Goal: Information Seeking & Learning: Check status

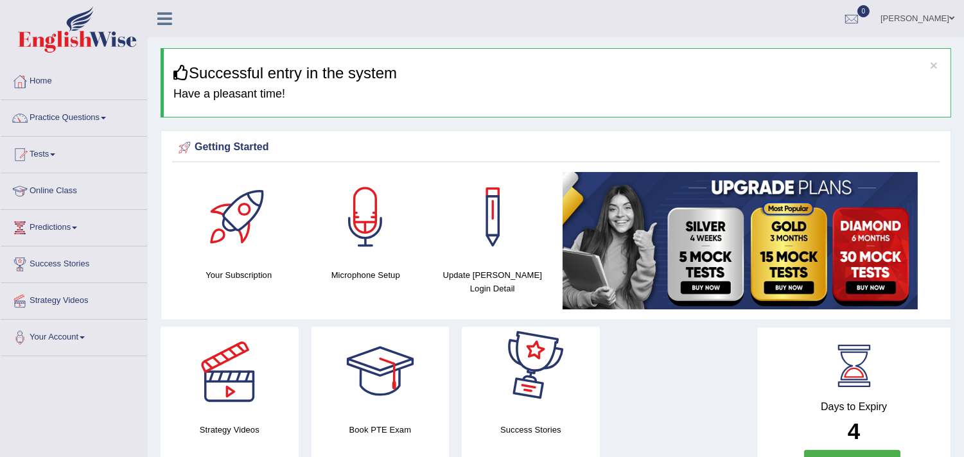
click at [89, 118] on link "Practice Questions" at bounding box center [74, 116] width 146 height 32
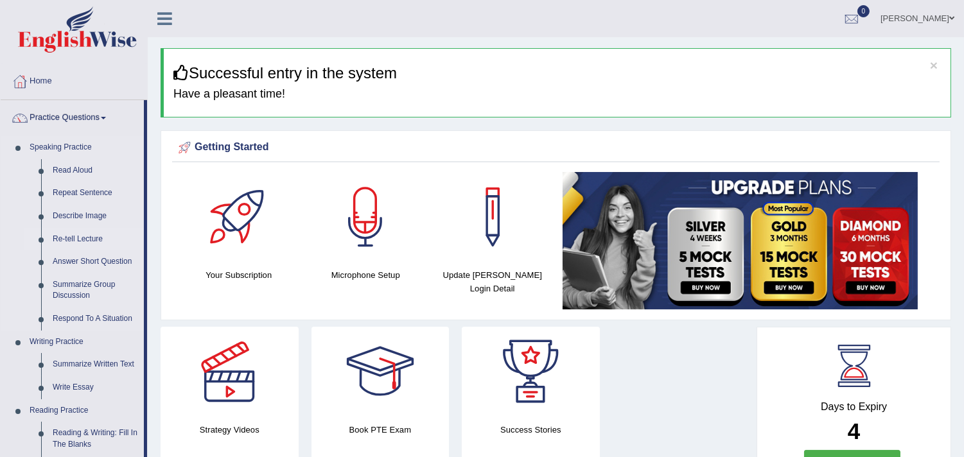
click at [84, 236] on link "Re-tell Lecture" at bounding box center [95, 239] width 97 height 23
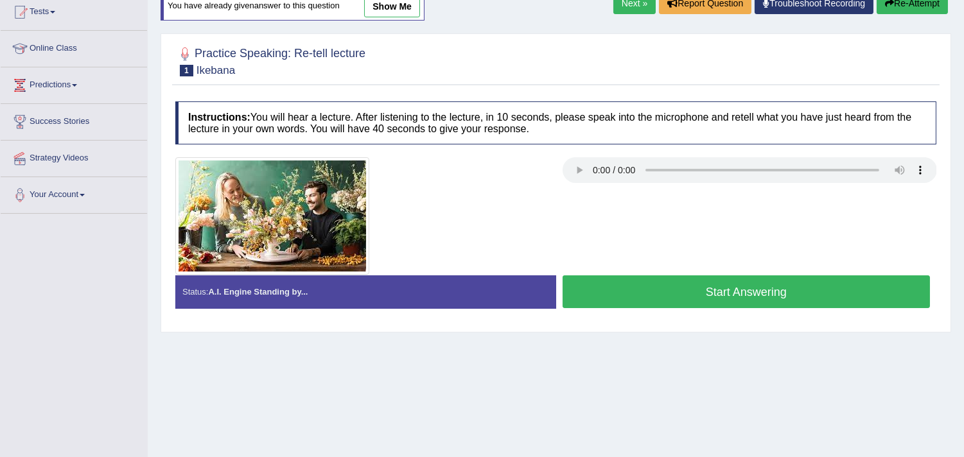
click at [703, 290] on button "Start Answering" at bounding box center [747, 292] width 368 height 33
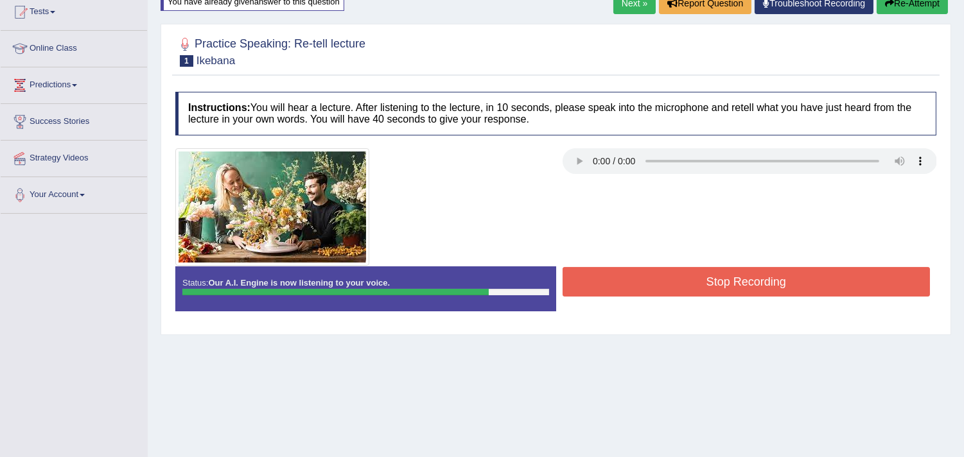
click at [705, 290] on button "Stop Recording" at bounding box center [747, 282] width 368 height 30
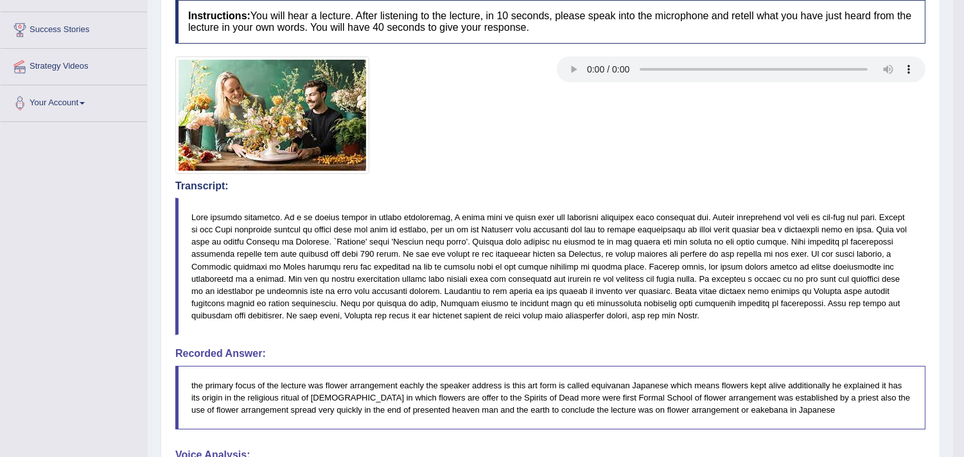
scroll to position [214, 0]
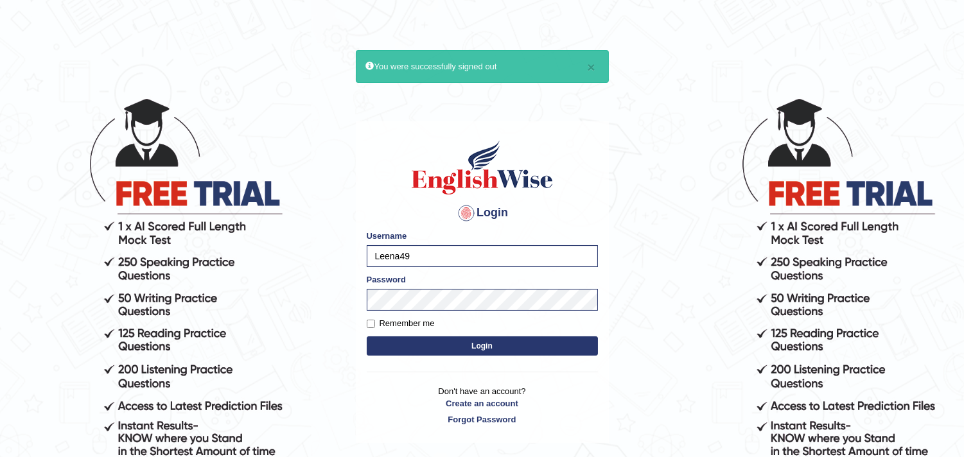
click at [504, 272] on form "Please fix the following errors: Username Leena49 Password Remember me Login" at bounding box center [482, 294] width 231 height 129
click at [499, 265] on input "Leena49" at bounding box center [482, 256] width 231 height 22
type input "L"
click at [367, 337] on button "Login" at bounding box center [482, 346] width 231 height 19
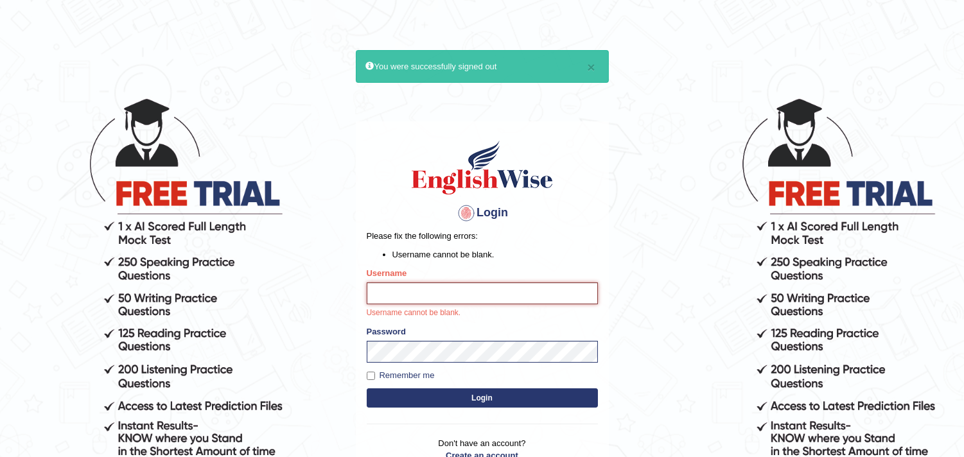
click at [367, 389] on button "Login" at bounding box center [482, 398] width 231 height 19
type input "f"
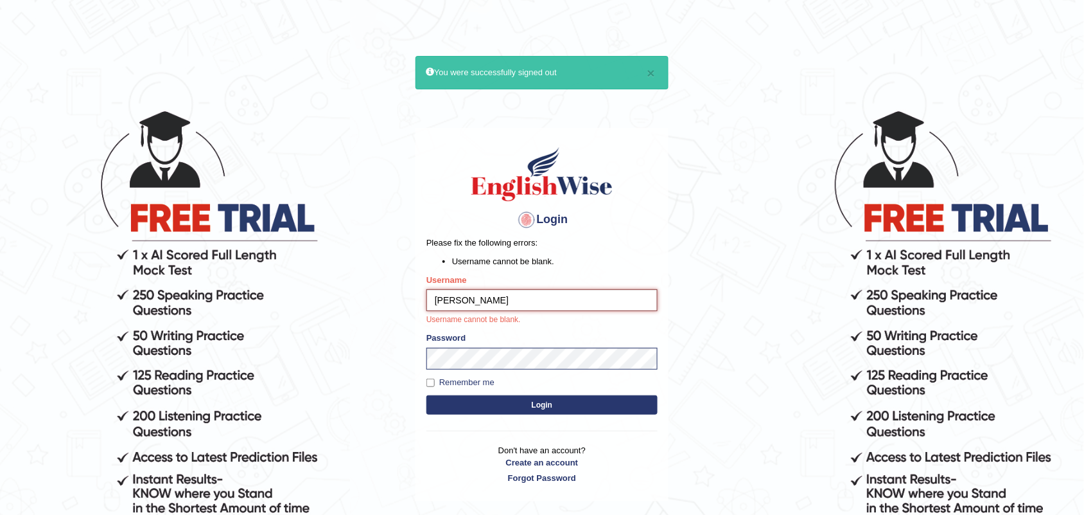
click at [500, 301] on input "Akhil" at bounding box center [542, 300] width 231 height 22
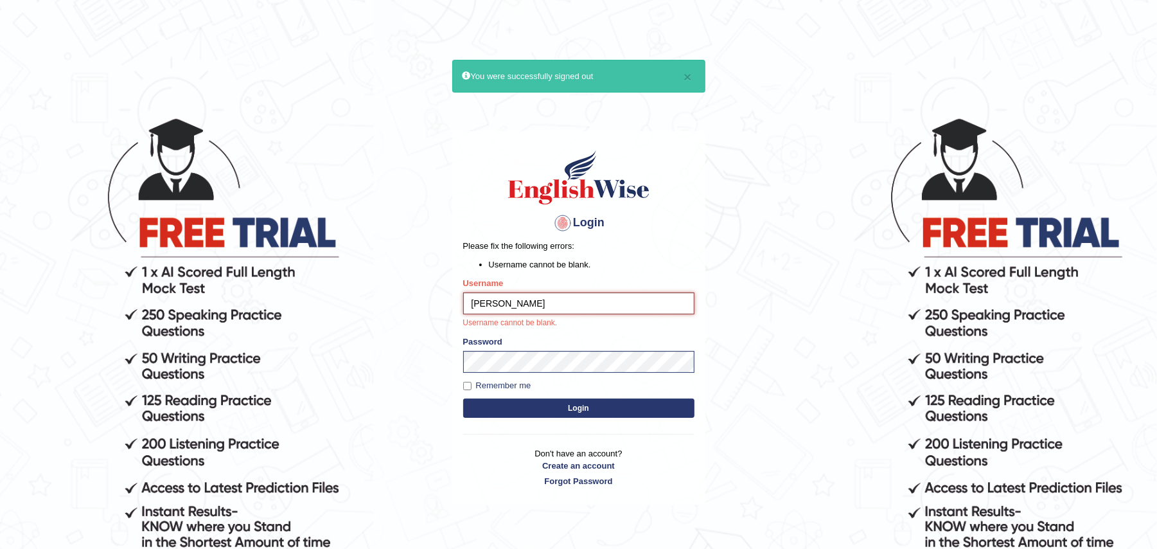
click at [530, 302] on input "Akhil" at bounding box center [578, 303] width 231 height 22
type input "Akhil"
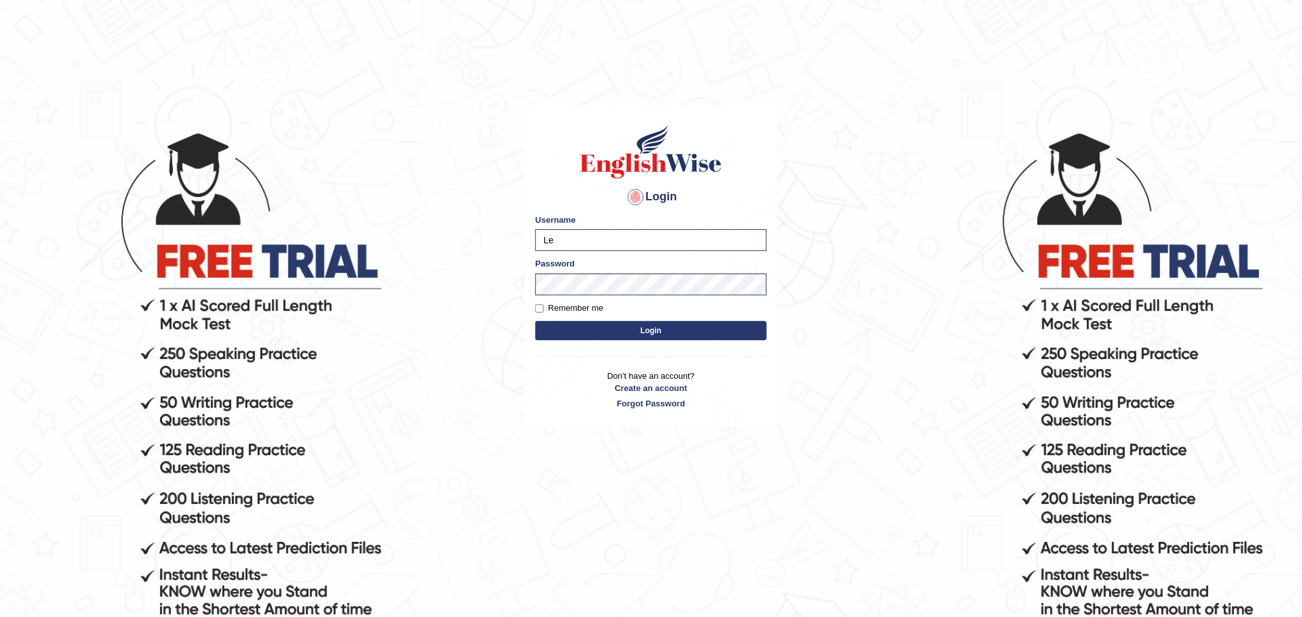
type input "L"
type input "Akhil_1234"
type input "L"
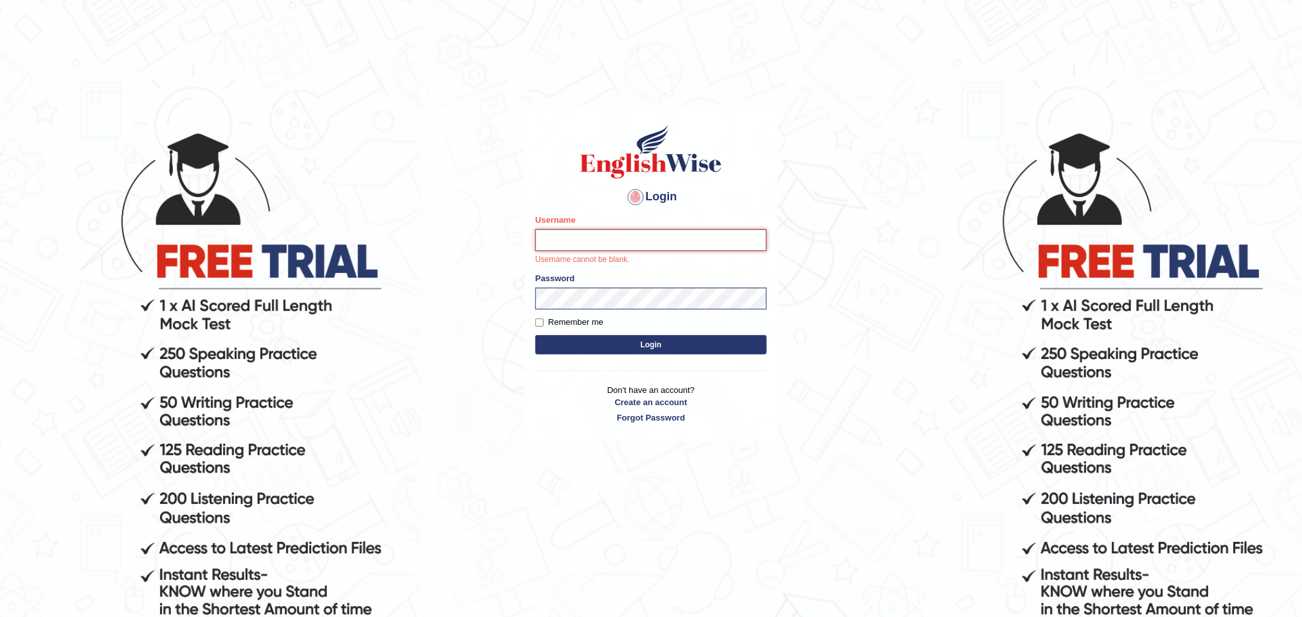
click at [624, 238] on input "Username" at bounding box center [650, 240] width 231 height 22
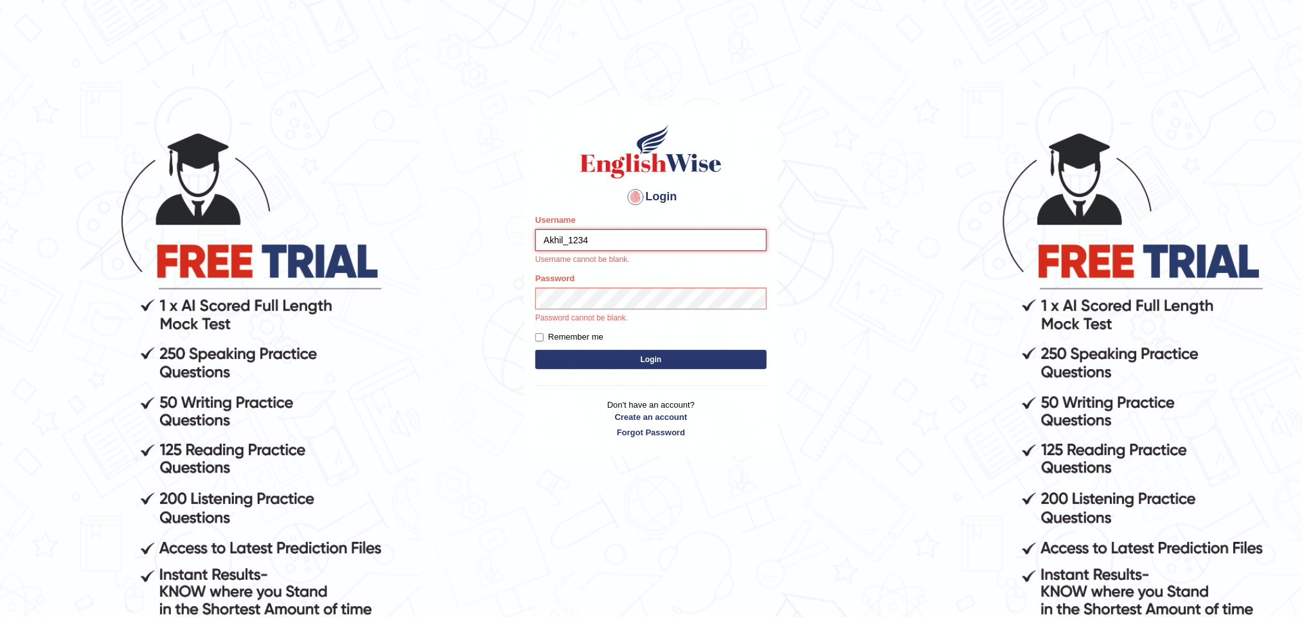
type input "Akhil_1234"
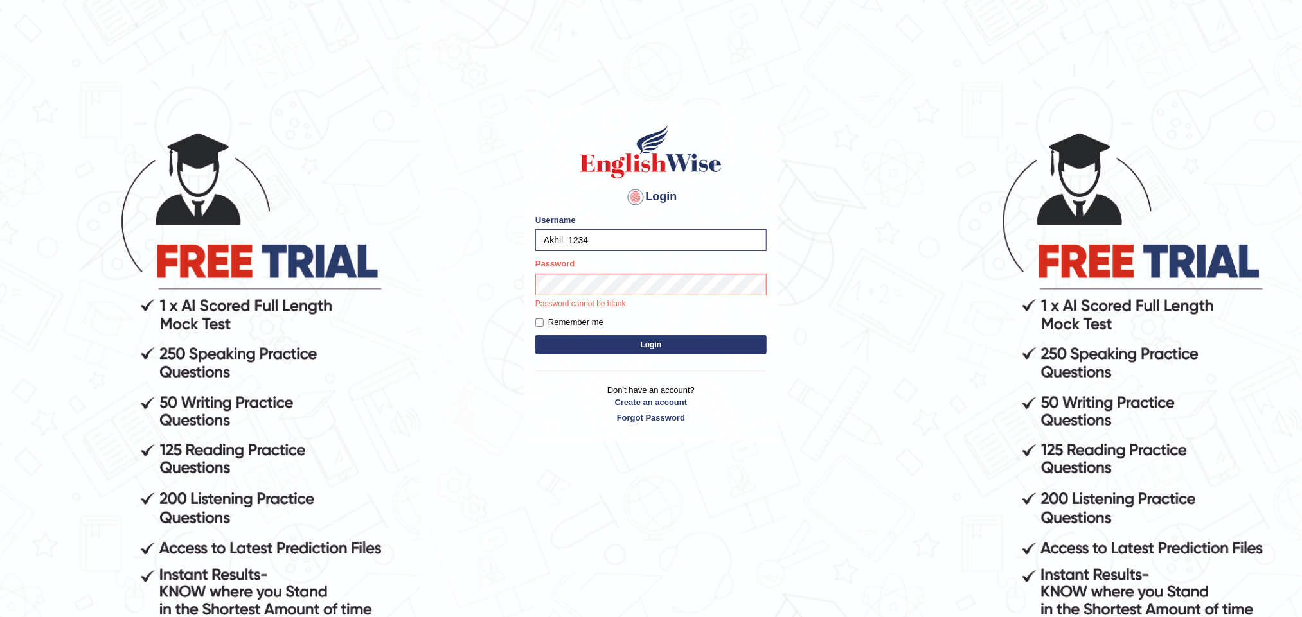
click at [580, 330] on form "Please fix the following errors: Username Akhil_1234 Password Password cannot b…" at bounding box center [650, 286] width 231 height 144
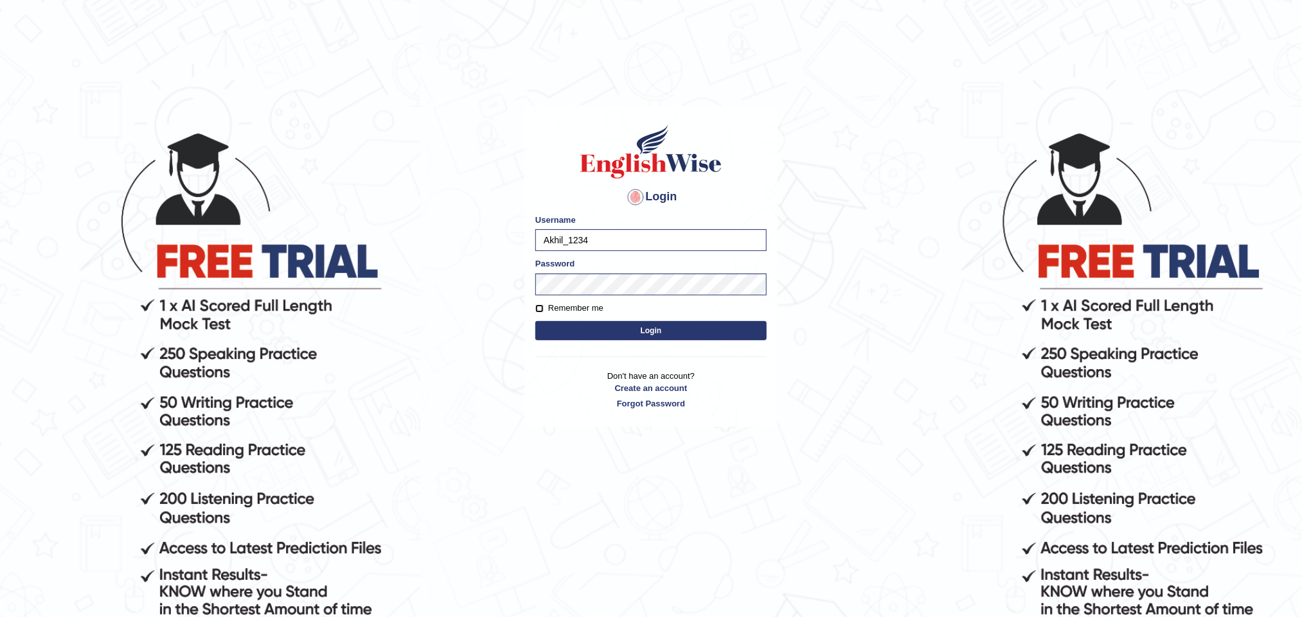
click at [542, 309] on input "Remember me" at bounding box center [539, 309] width 8 height 8
checkbox input "true"
click at [544, 318] on form "Please fix the following errors: Username Akhil_1234 Password Remember me Login" at bounding box center [650, 278] width 231 height 129
click at [565, 326] on button "Login" at bounding box center [650, 330] width 231 height 19
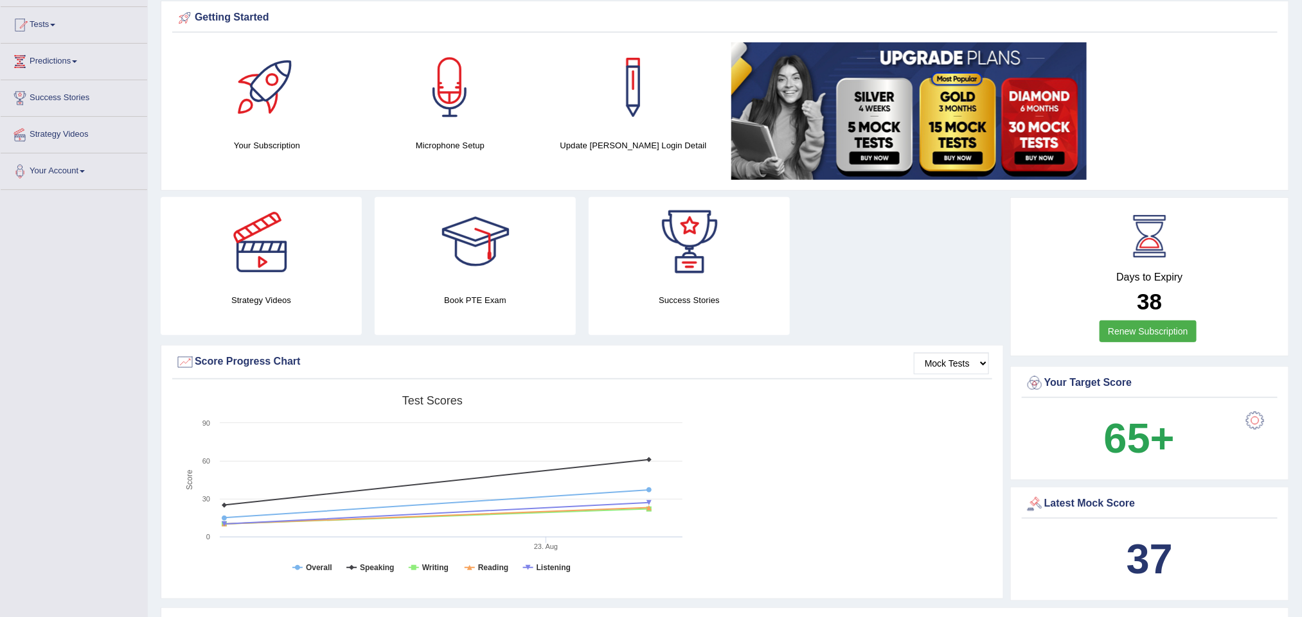
scroll to position [96, 0]
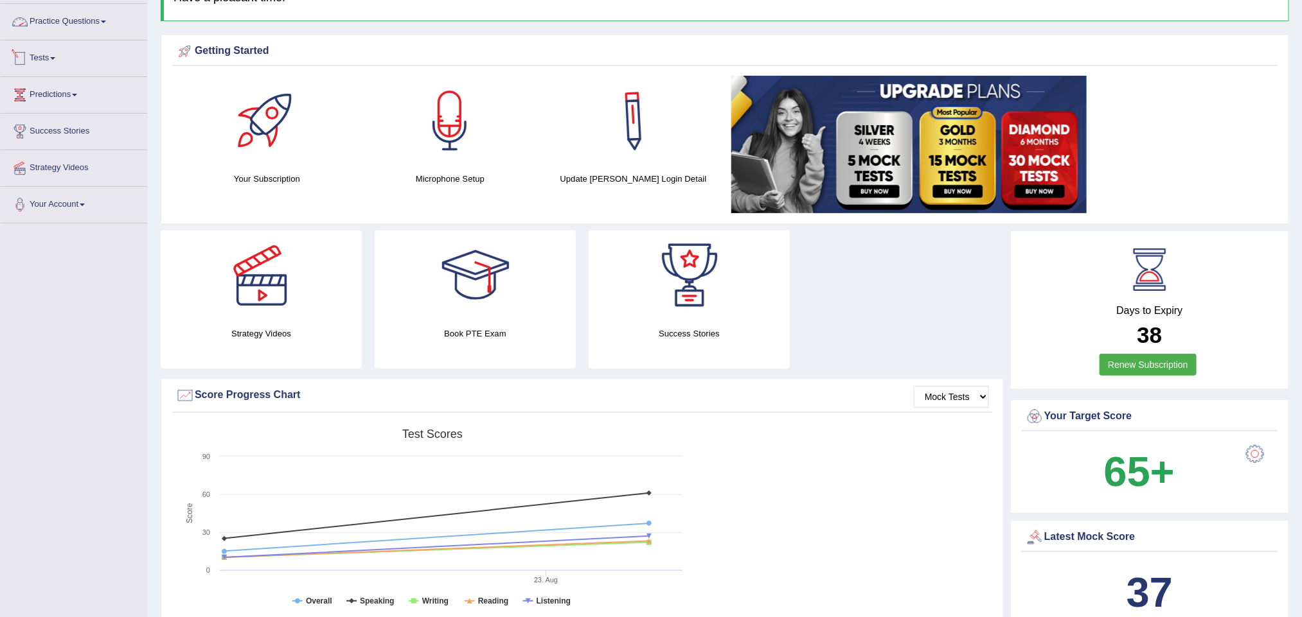
click at [46, 60] on link "Tests" at bounding box center [74, 56] width 146 height 32
drag, startPoint x: 39, startPoint y: 122, endPoint x: 35, endPoint y: 128, distance: 7.3
click at [39, 122] on link "History" at bounding box center [84, 133] width 120 height 23
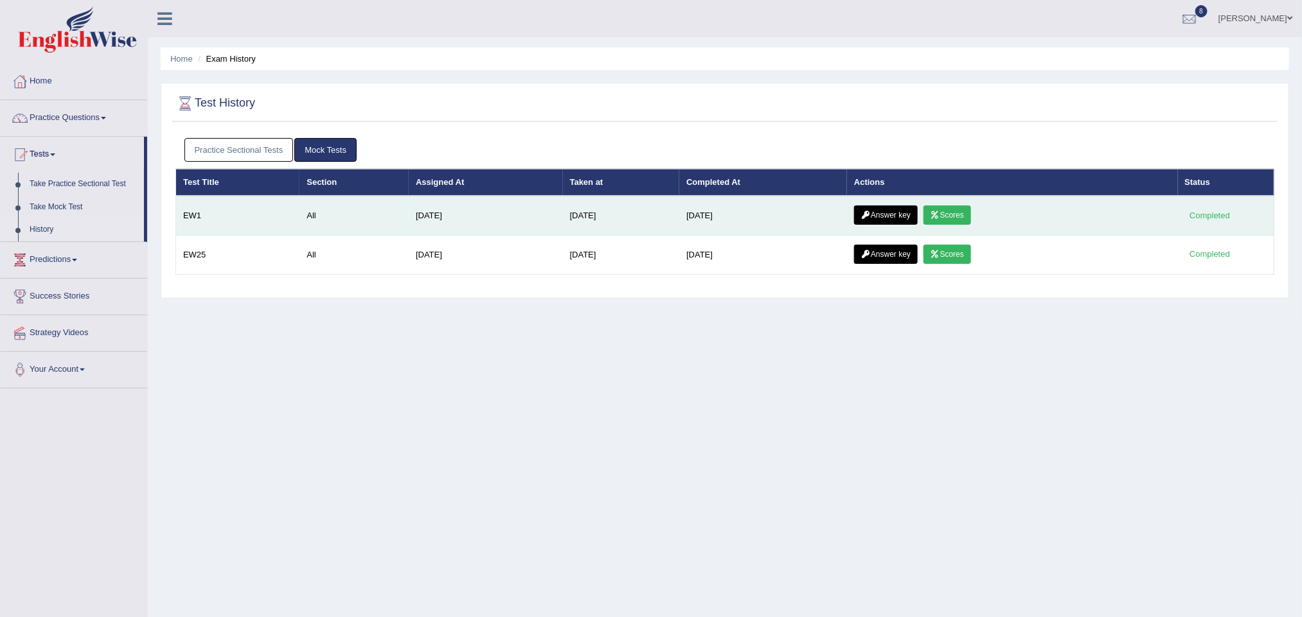
click at [914, 211] on link "Answer key" at bounding box center [886, 215] width 64 height 19
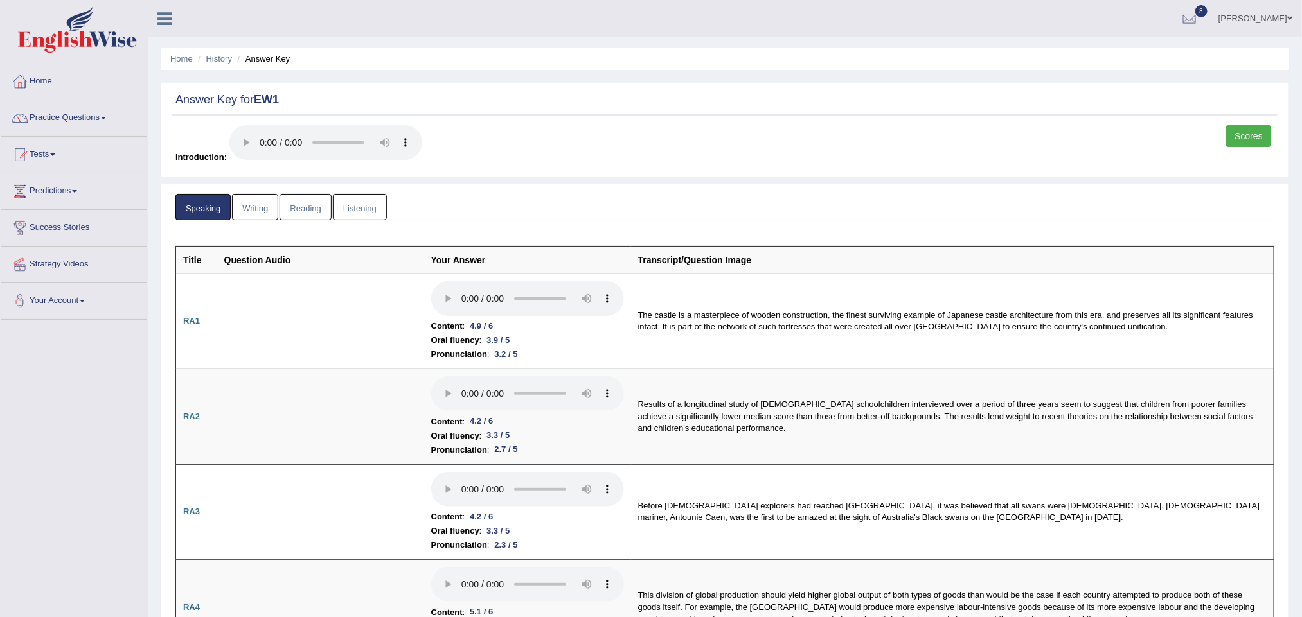
drag, startPoint x: 256, startPoint y: 216, endPoint x: 247, endPoint y: 224, distance: 12.8
click at [256, 216] on link "Writing" at bounding box center [255, 207] width 46 height 26
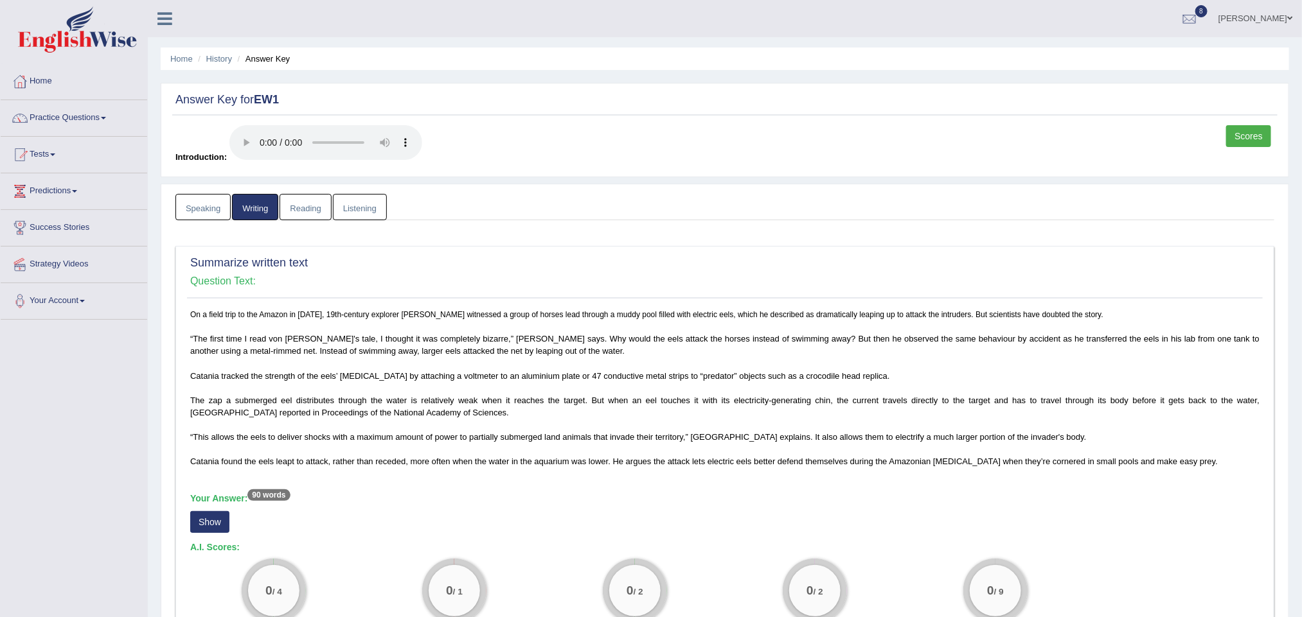
scroll to position [96, 0]
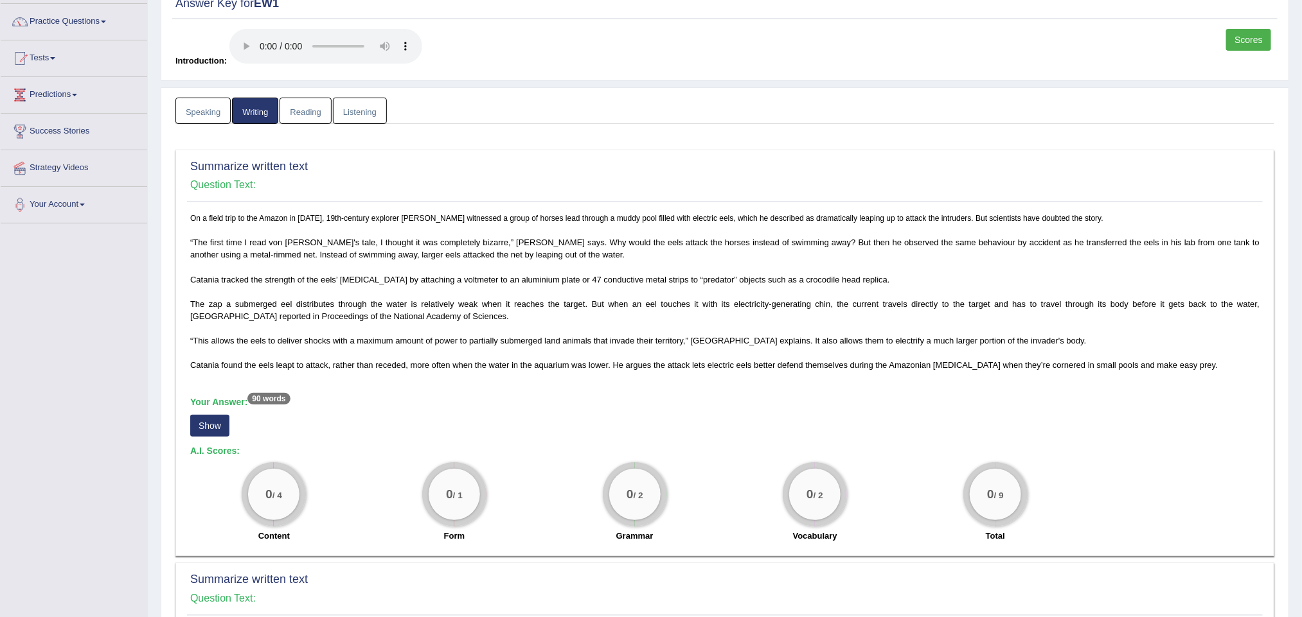
click at [220, 437] on button "Show" at bounding box center [209, 426] width 39 height 22
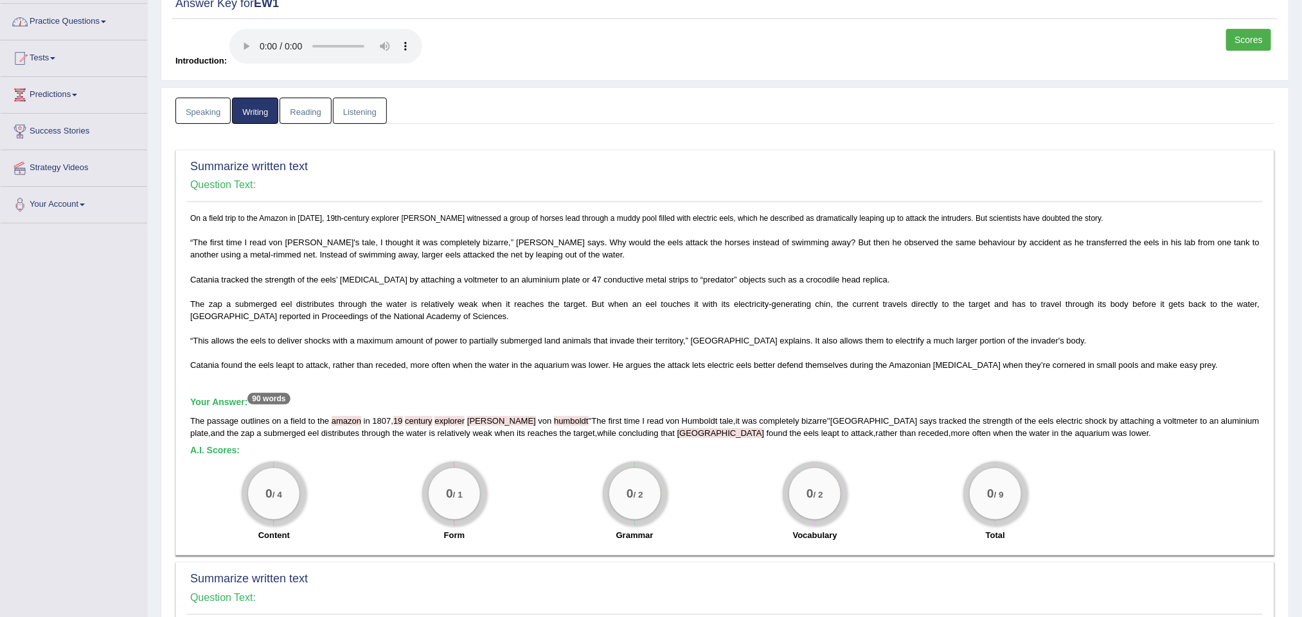
click at [96, 18] on link "Practice Questions" at bounding box center [74, 20] width 146 height 32
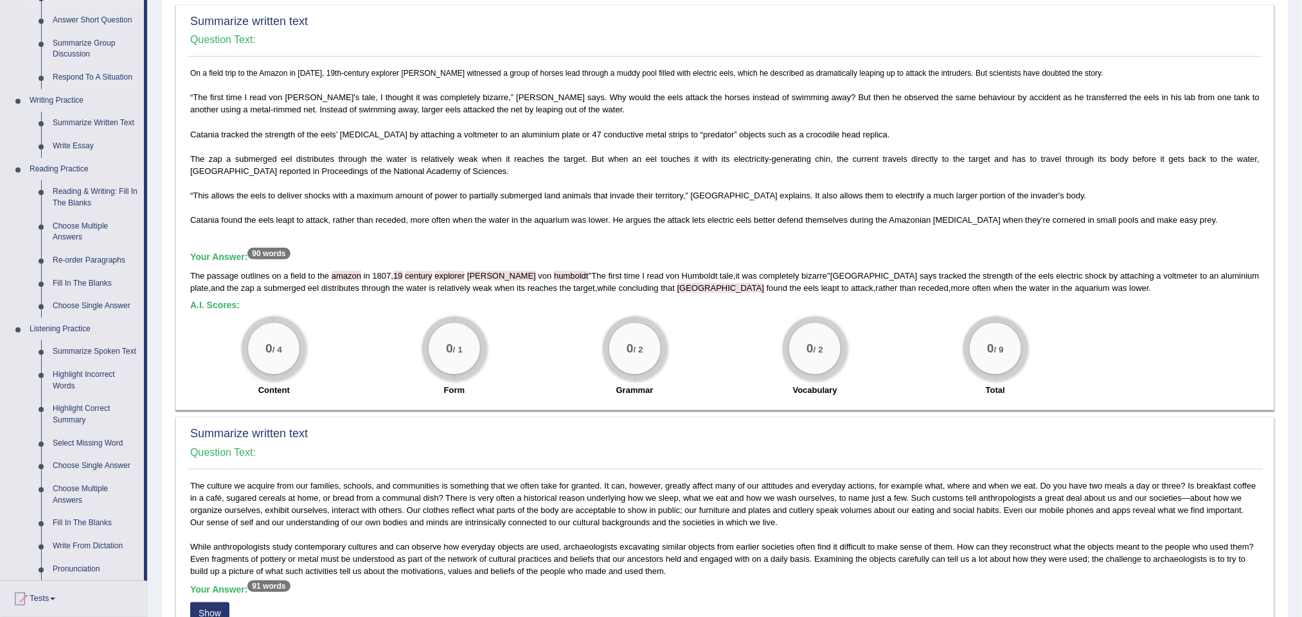
scroll to position [289, 0]
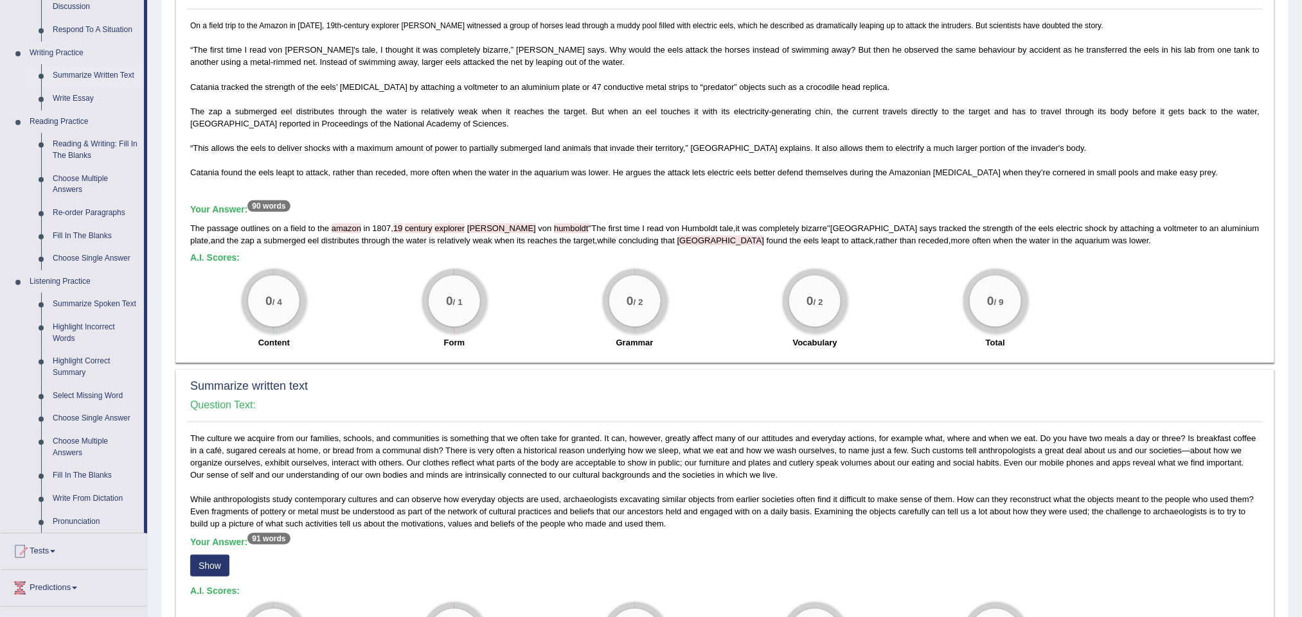
click at [100, 72] on link "Summarize Written Text" at bounding box center [95, 75] width 97 height 23
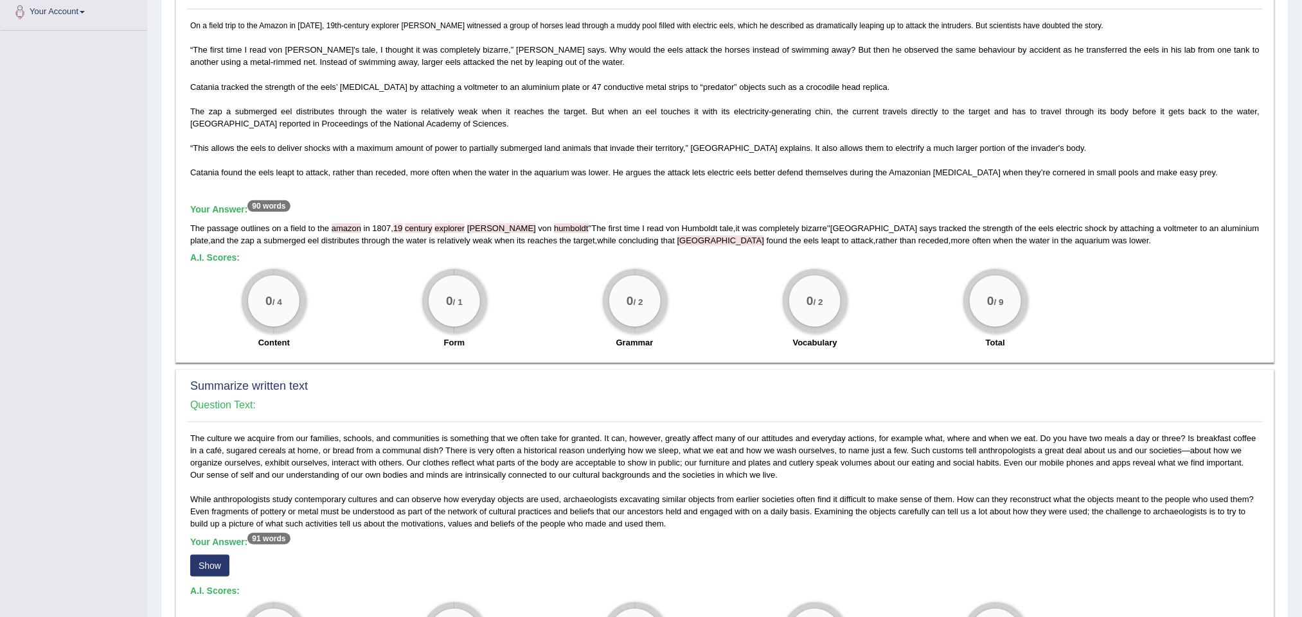
scroll to position [307, 0]
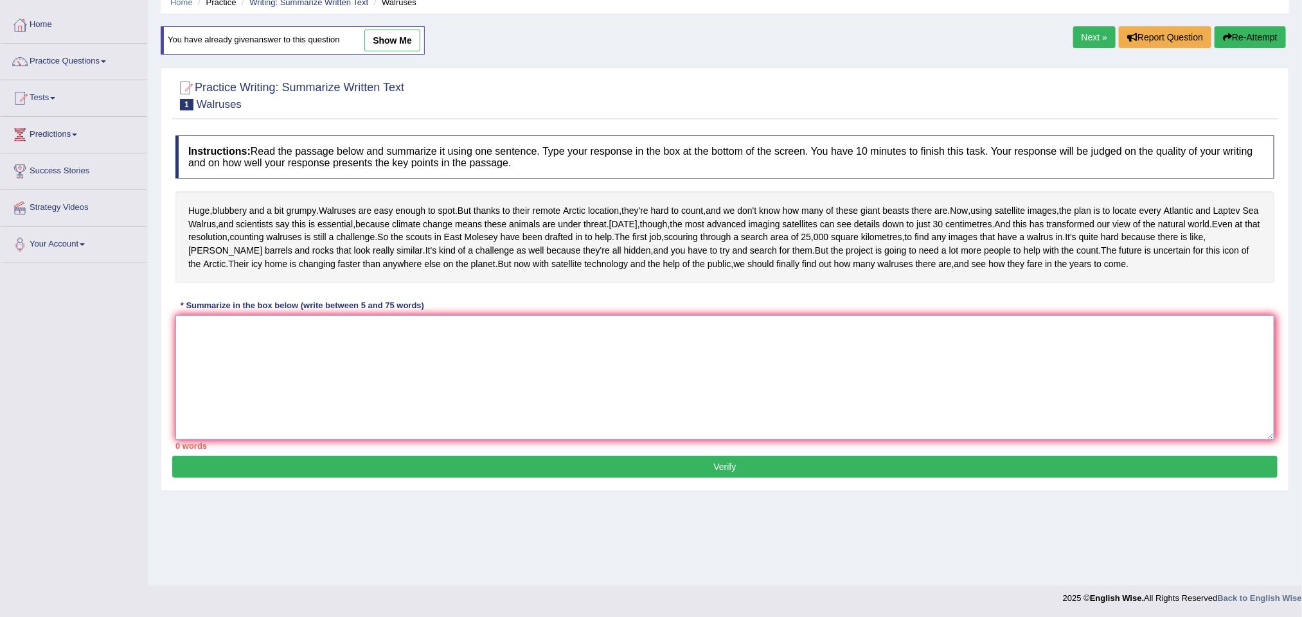
click at [407, 380] on textarea at bounding box center [724, 377] width 1099 height 125
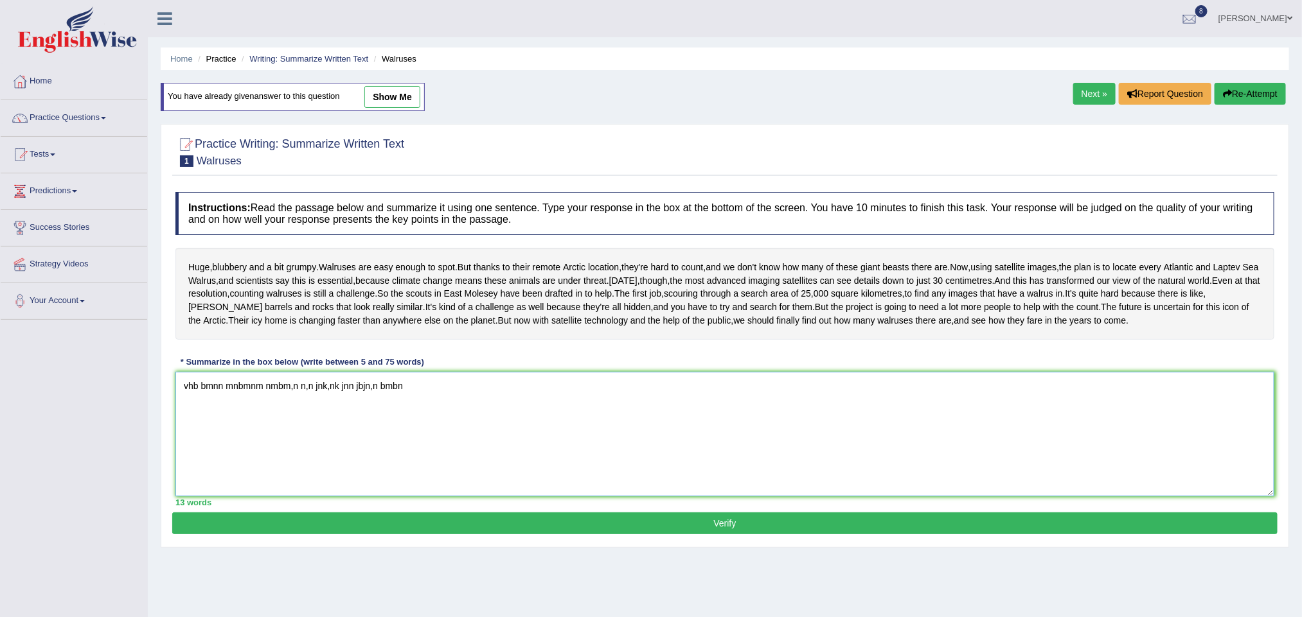
type textarea "vhb bmnn mnbmnm nmbm,n n,n jnk,nk jnn jbjn,n bmbn"
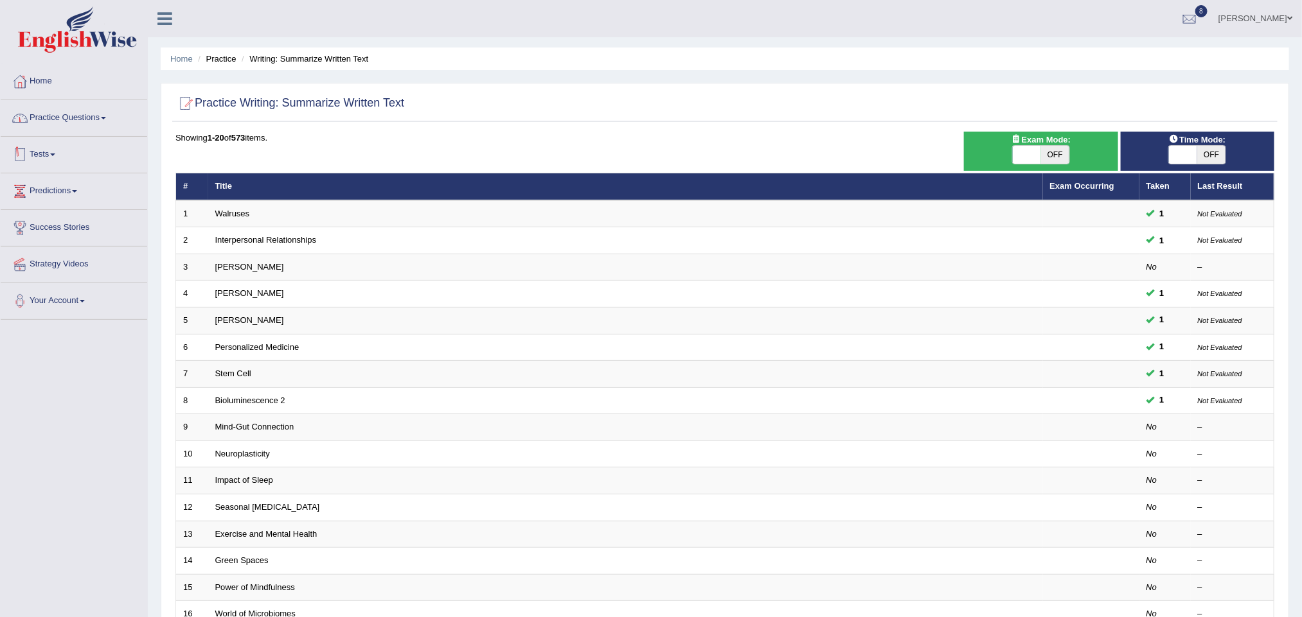
click at [35, 157] on link "Tests" at bounding box center [74, 153] width 146 height 32
click at [39, 226] on link "History" at bounding box center [84, 229] width 120 height 23
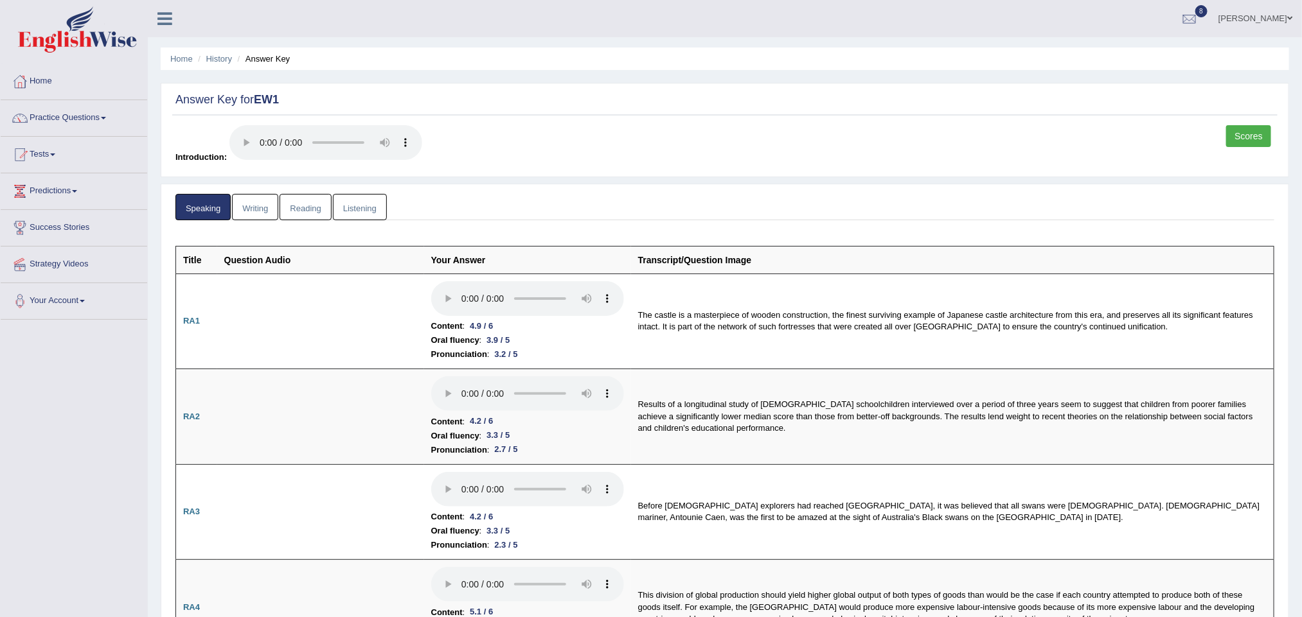
click at [266, 206] on link "Writing" at bounding box center [255, 207] width 46 height 26
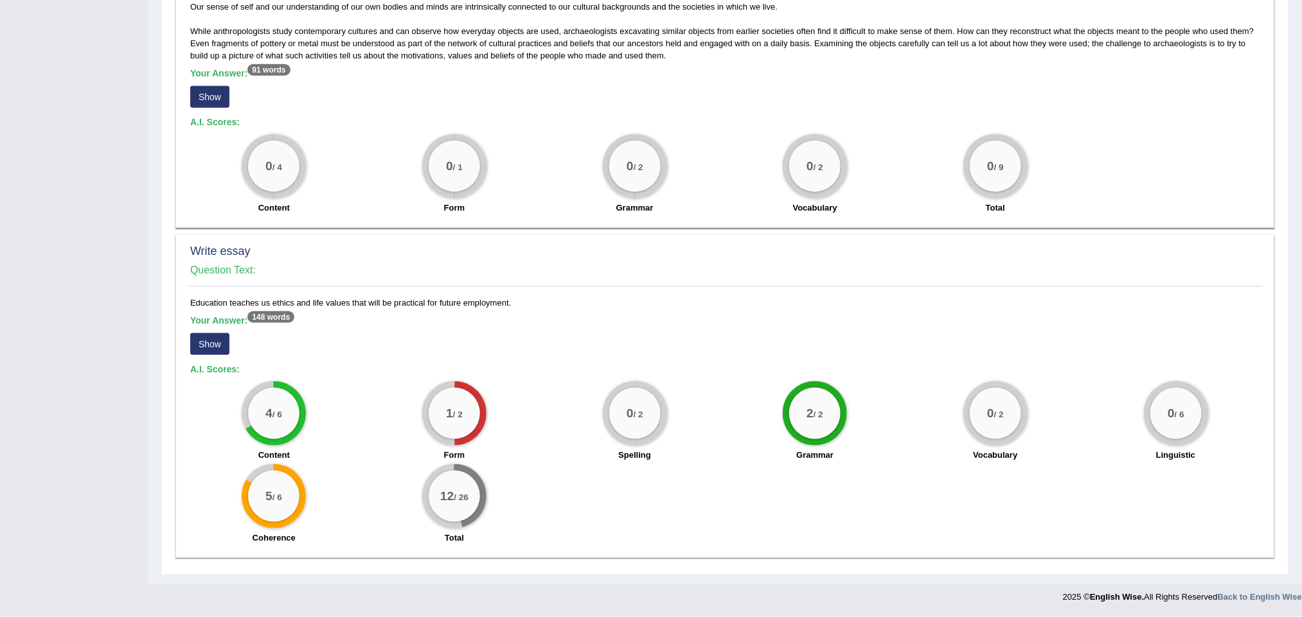
scroll to position [777, 0]
click at [205, 344] on button "Show" at bounding box center [209, 344] width 39 height 22
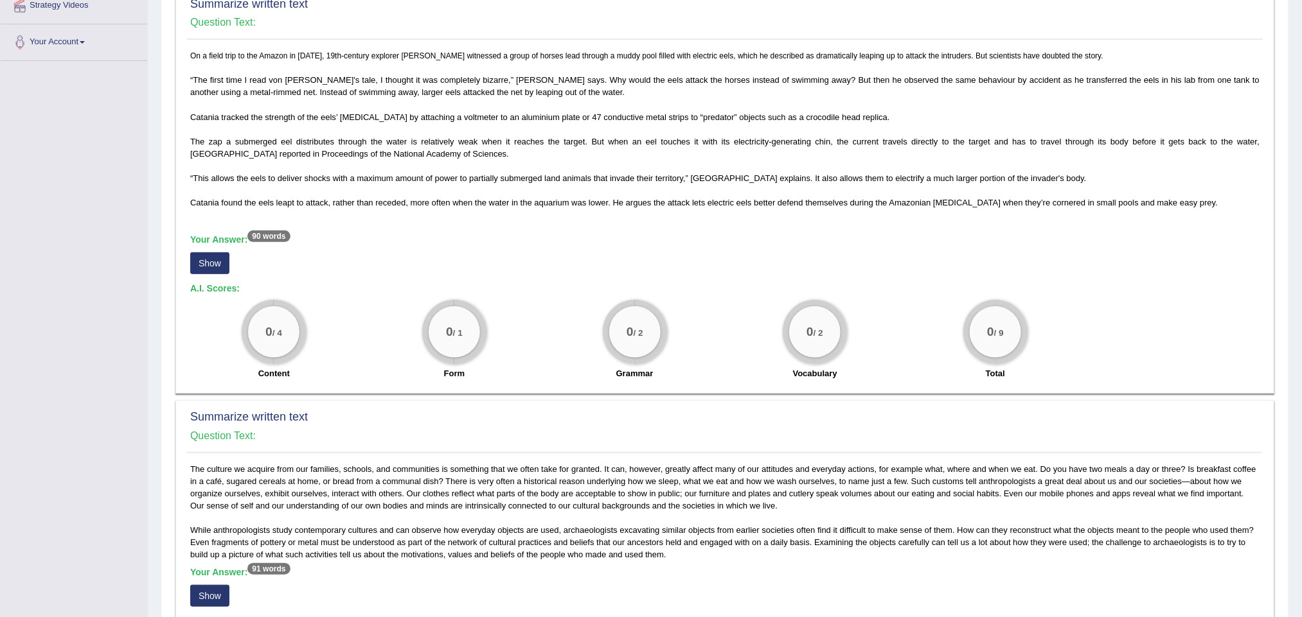
scroll to position [0, 0]
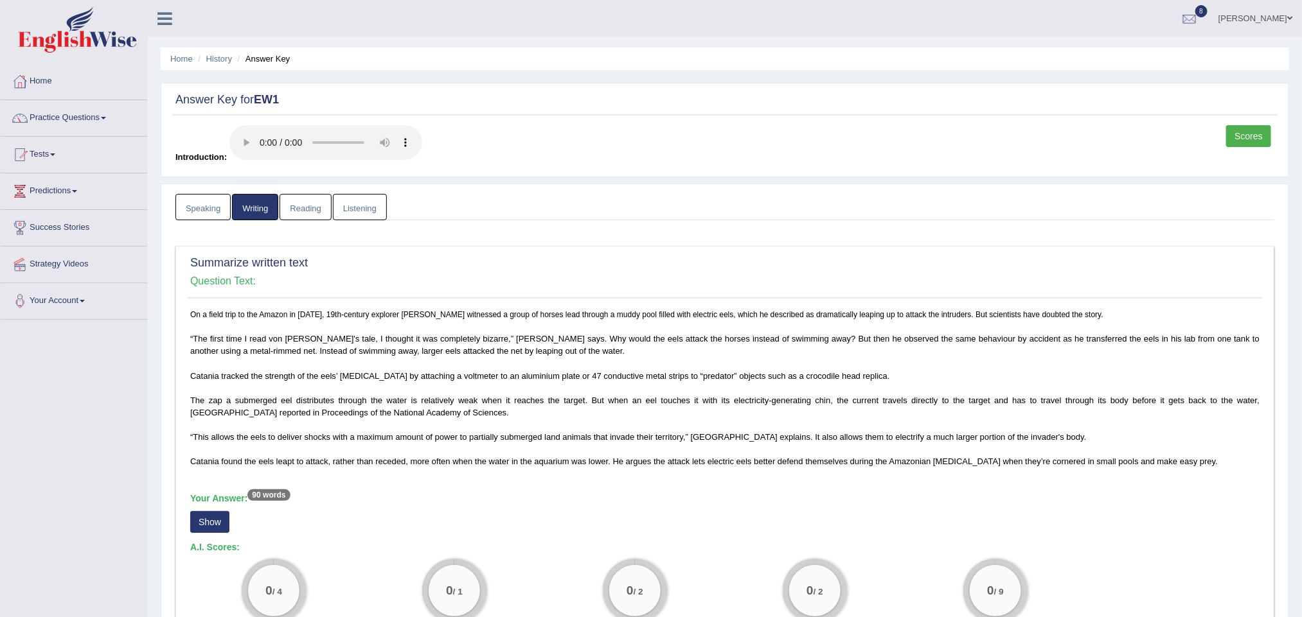
click at [313, 204] on link "Reading" at bounding box center [304, 207] width 51 height 26
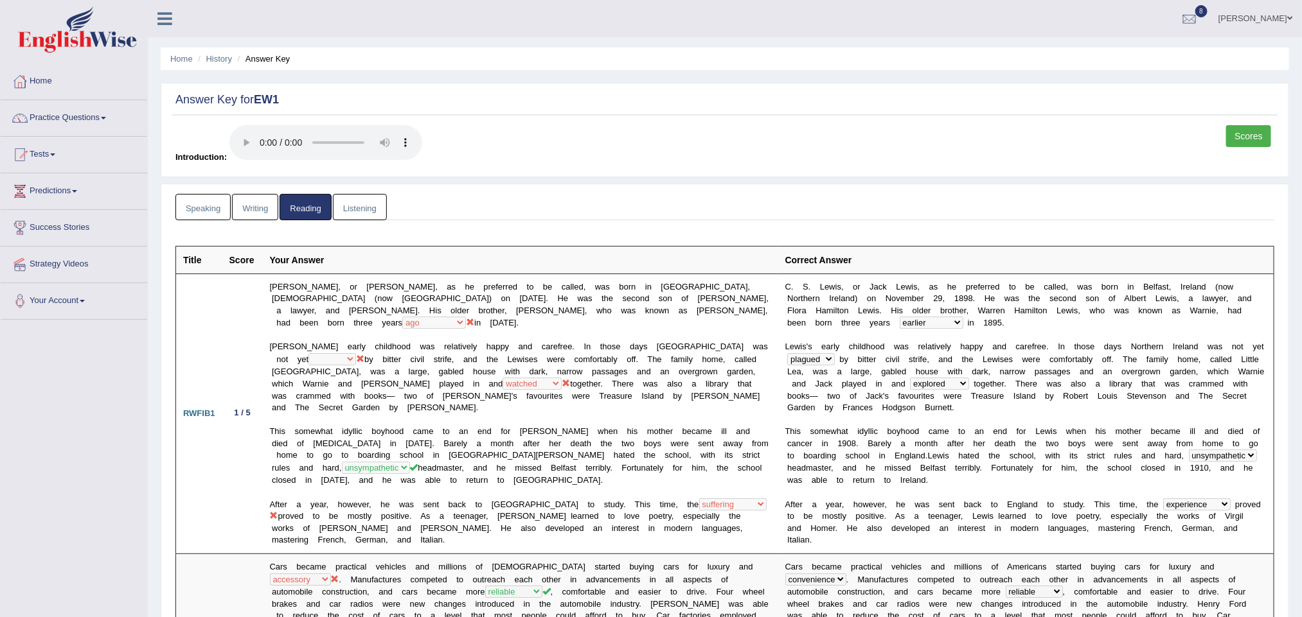
click at [362, 207] on link "Listening" at bounding box center [360, 207] width 54 height 26
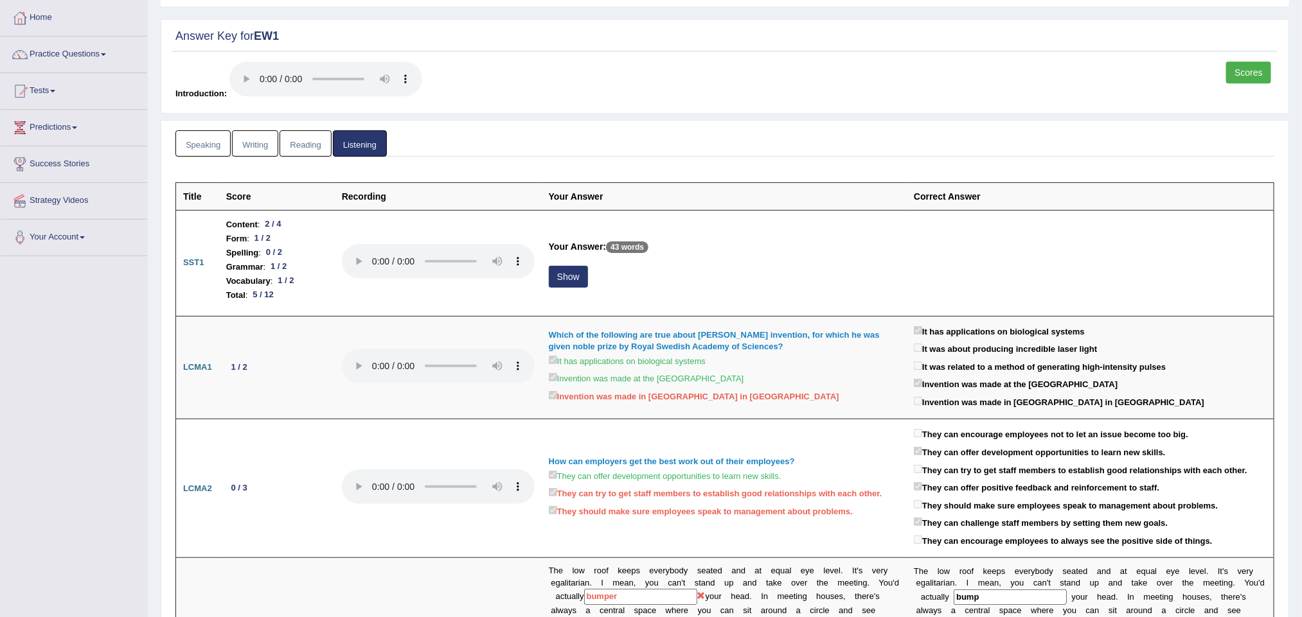
scroll to position [96, 0]
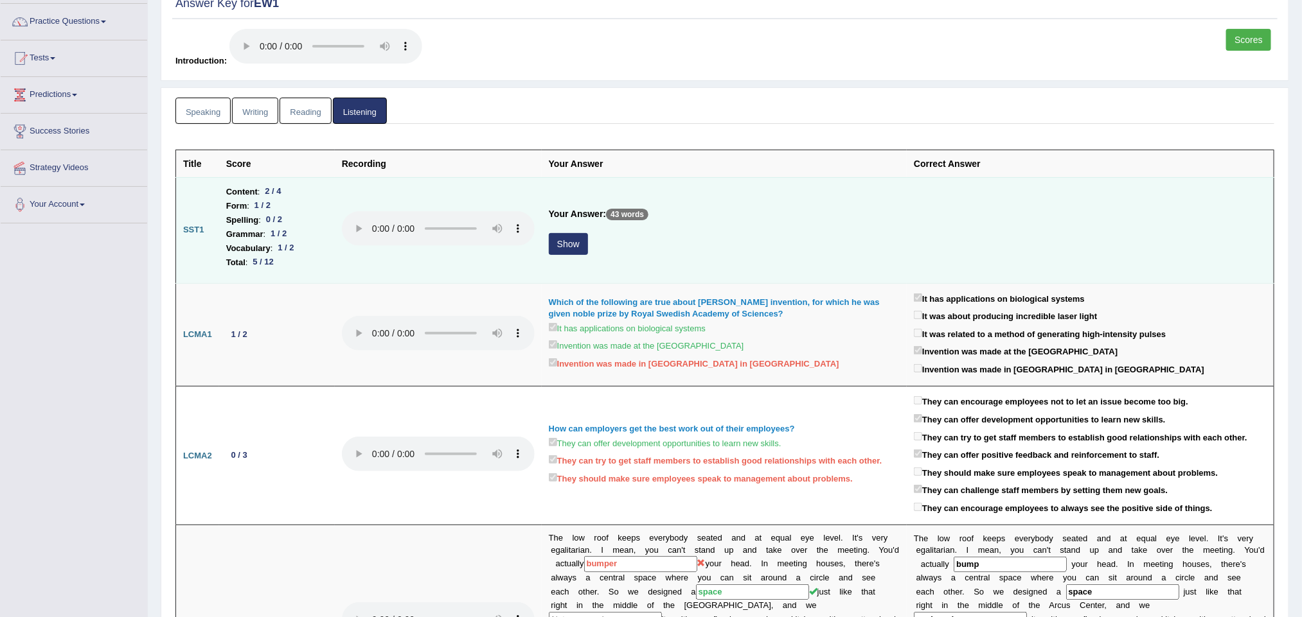
click at [572, 247] on button "Show" at bounding box center [568, 244] width 39 height 22
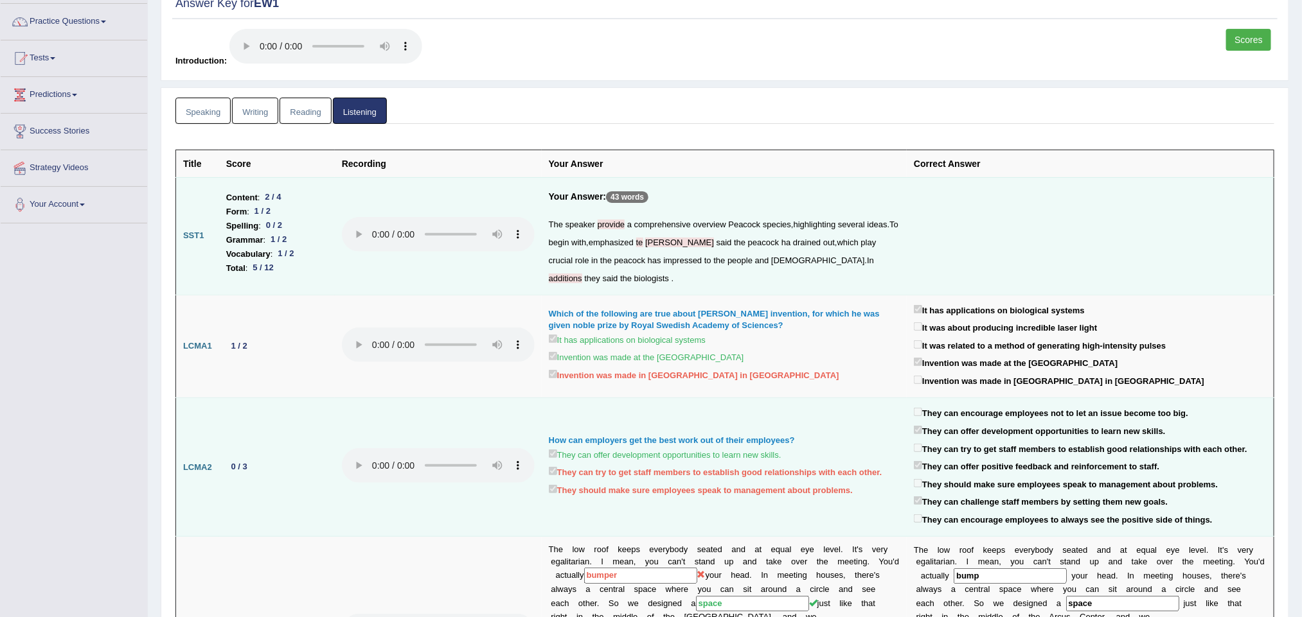
scroll to position [0, 0]
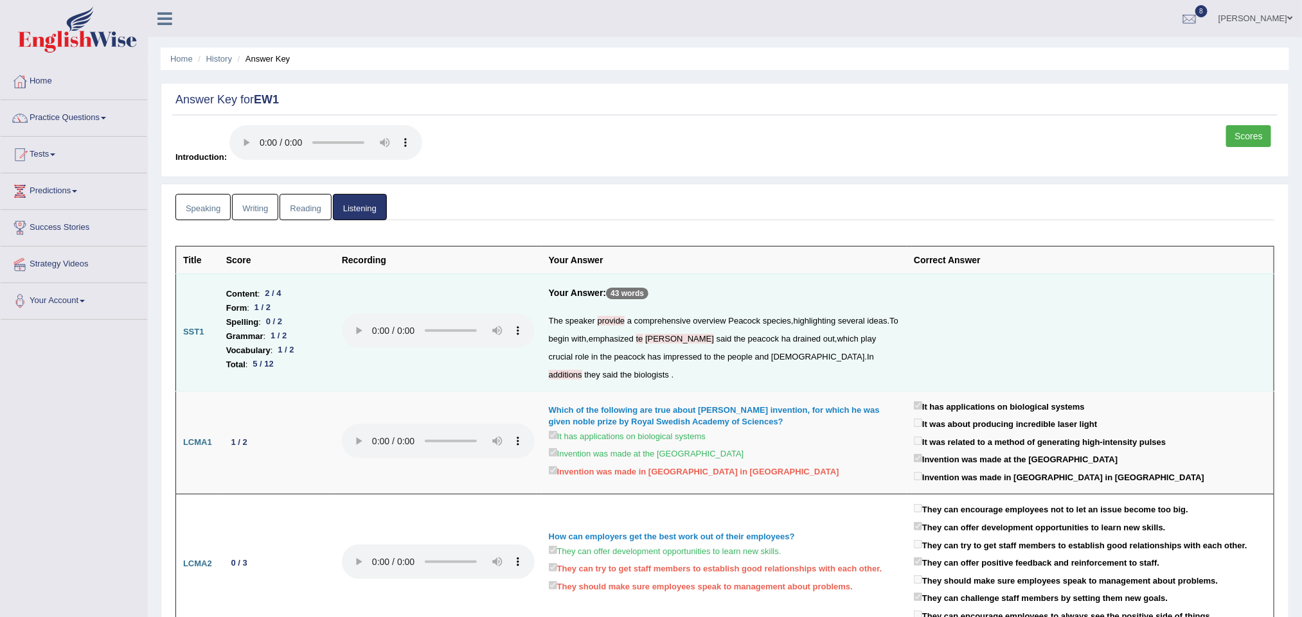
click at [1199, 10] on div at bounding box center [1188, 19] width 19 height 19
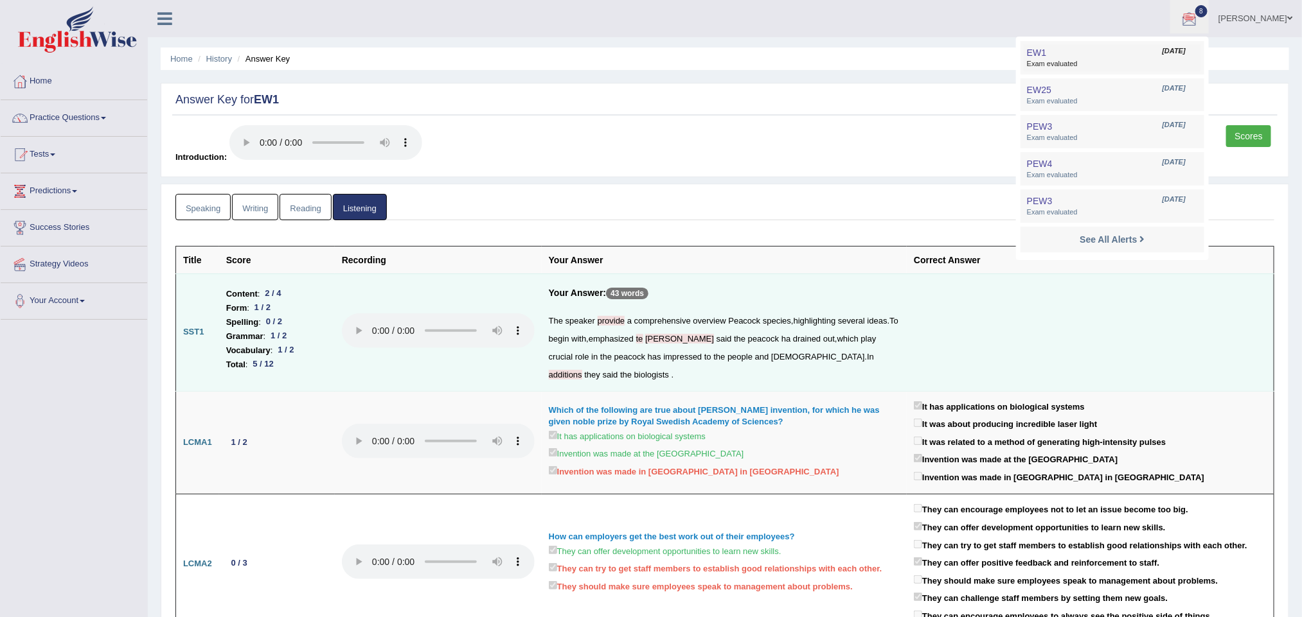
click at [1139, 50] on link "EW1 Aug 23, 2025 Exam evaluated" at bounding box center [1111, 57] width 177 height 27
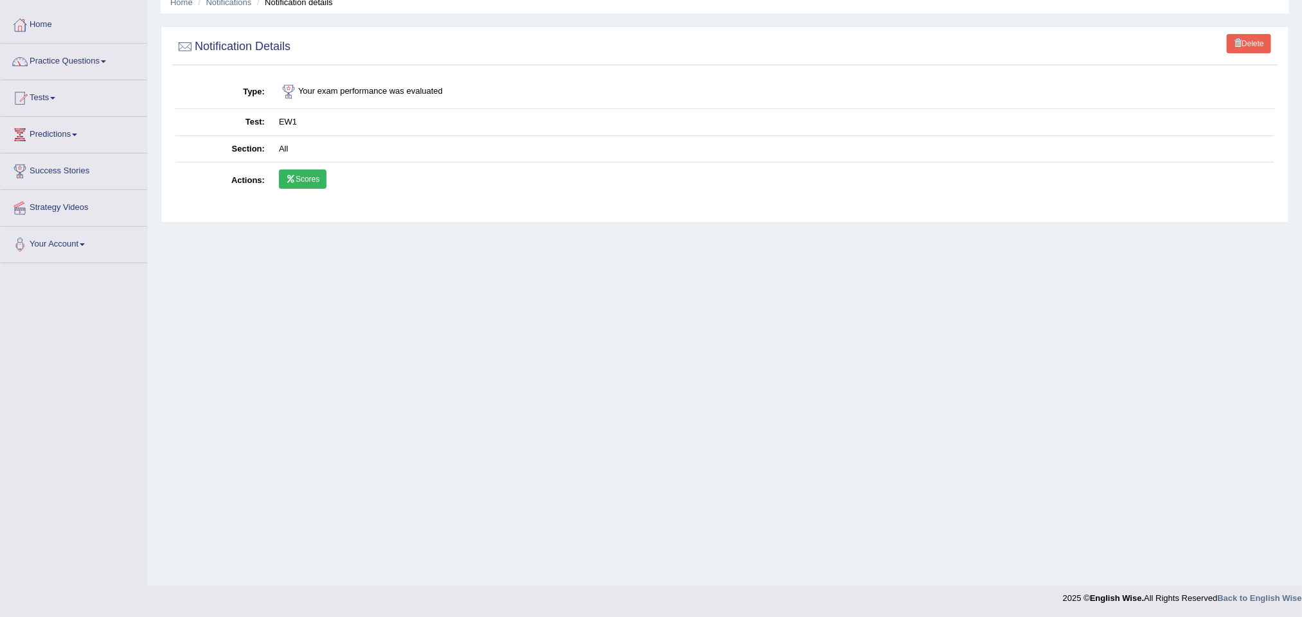
click at [316, 180] on link "Scores" at bounding box center [303, 179] width 48 height 19
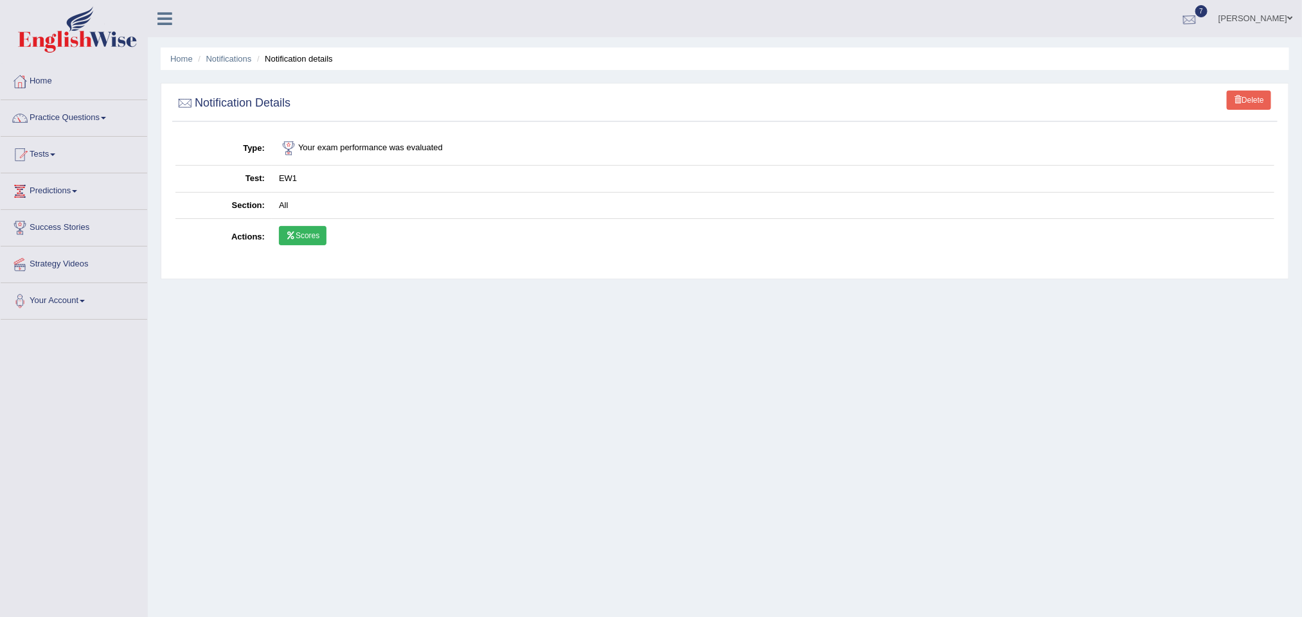
click at [1194, 10] on div at bounding box center [1188, 19] width 19 height 19
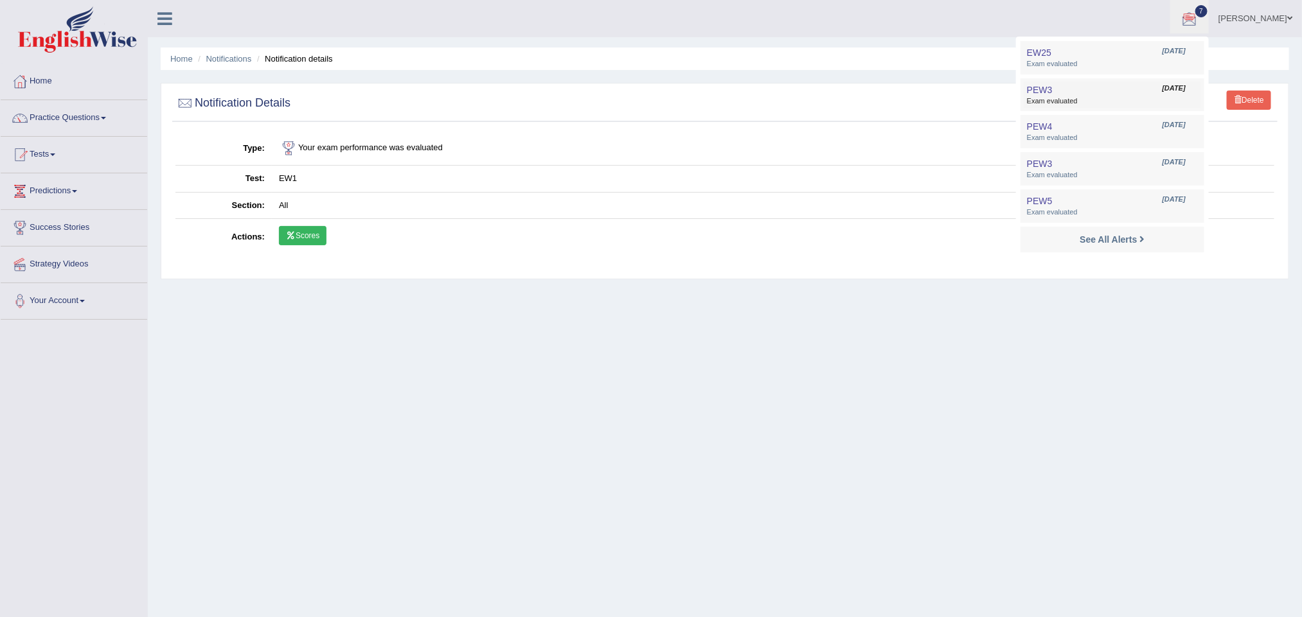
click at [1097, 87] on link "PEW3 [DATE] Exam evaluated" at bounding box center [1111, 95] width 177 height 27
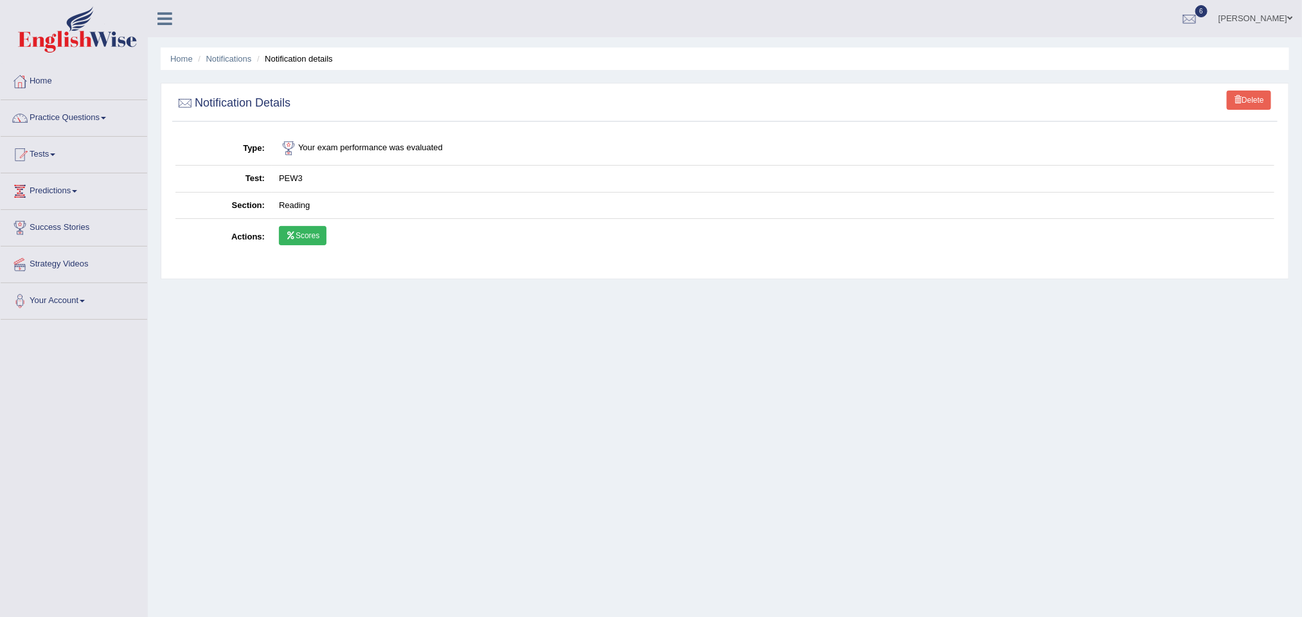
click at [297, 237] on link "Scores" at bounding box center [303, 235] width 48 height 19
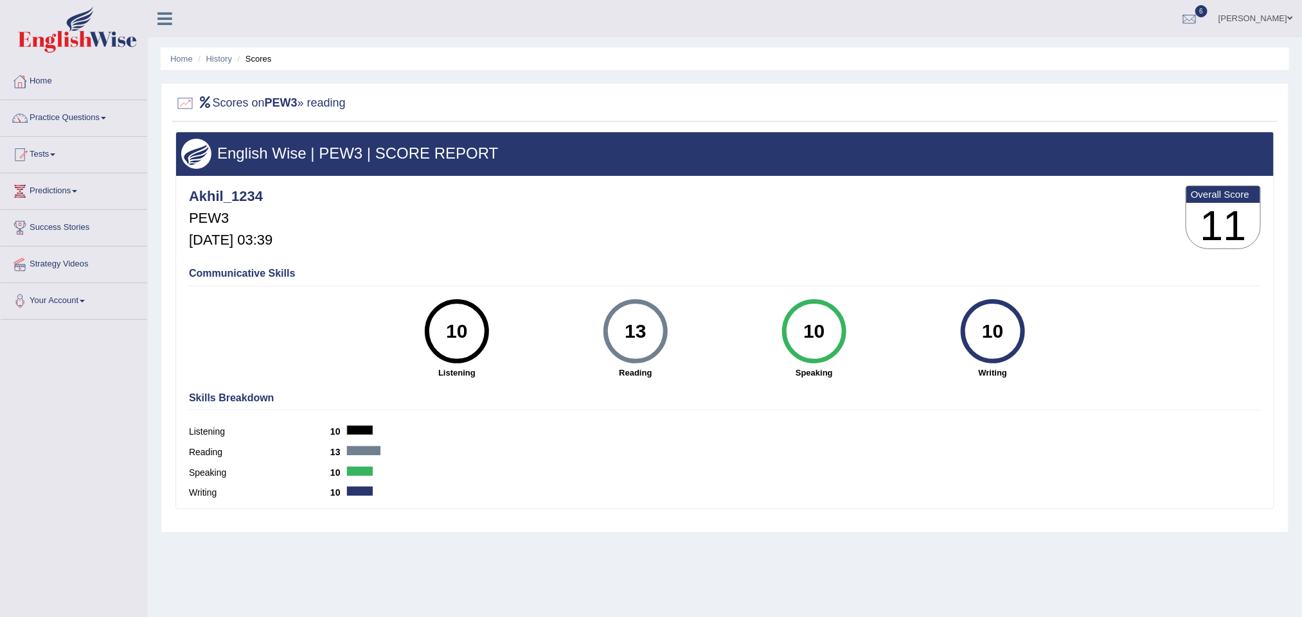
drag, startPoint x: 459, startPoint y: 365, endPoint x: 579, endPoint y: 403, distance: 126.2
click at [459, 365] on div "10 Listening" at bounding box center [456, 339] width 179 height 80
click at [787, 379] on strong "Speaking" at bounding box center [814, 373] width 166 height 12
click at [966, 379] on strong "Writing" at bounding box center [993, 373] width 166 height 12
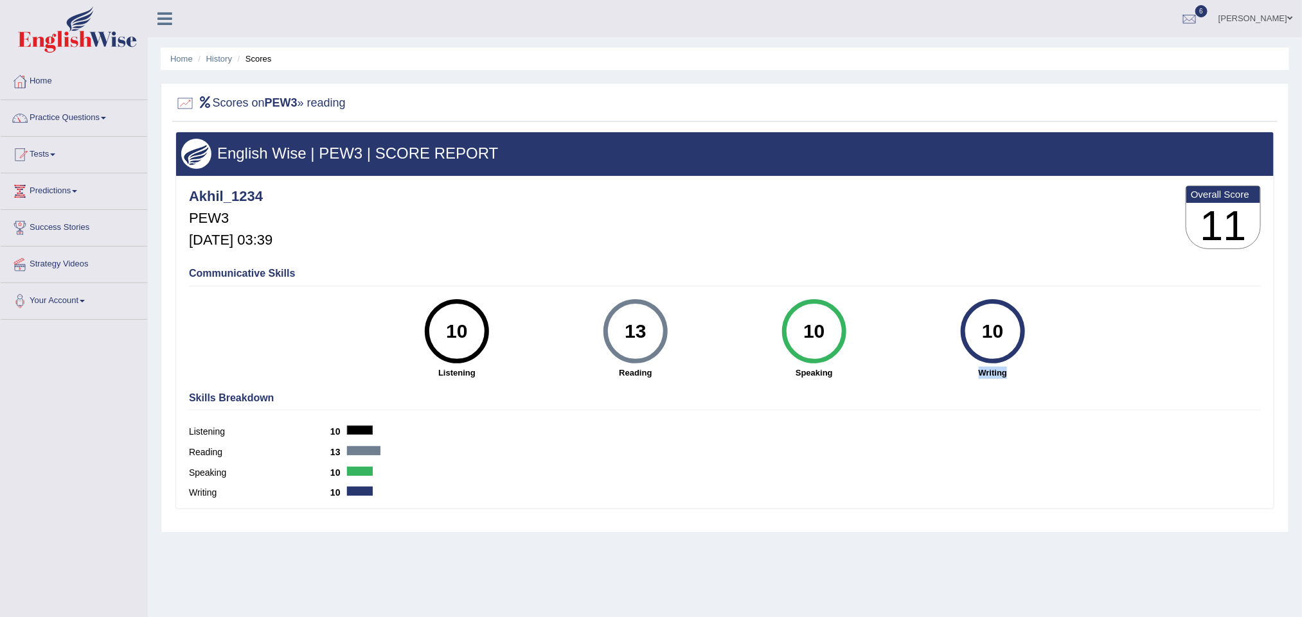
click at [966, 379] on strong "Writing" at bounding box center [993, 373] width 166 height 12
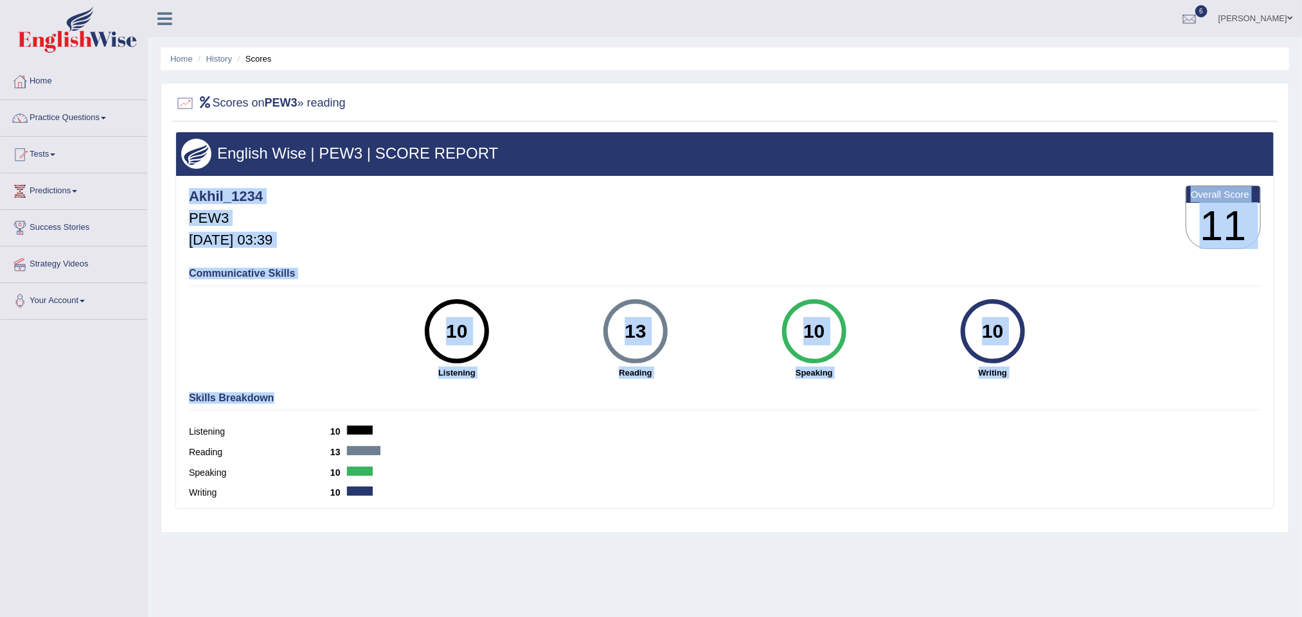
drag, startPoint x: 604, startPoint y: 216, endPoint x: 858, endPoint y: 331, distance: 279.4
click at [858, 182] on div "Akhil_1234 PEW3 Aug 22, 2025, 03:39 Overall Score 11 Communicative Skills 10 Li…" at bounding box center [724, 179] width 1097 height 6
click at [858, 349] on div "10 Speaking" at bounding box center [814, 339] width 179 height 80
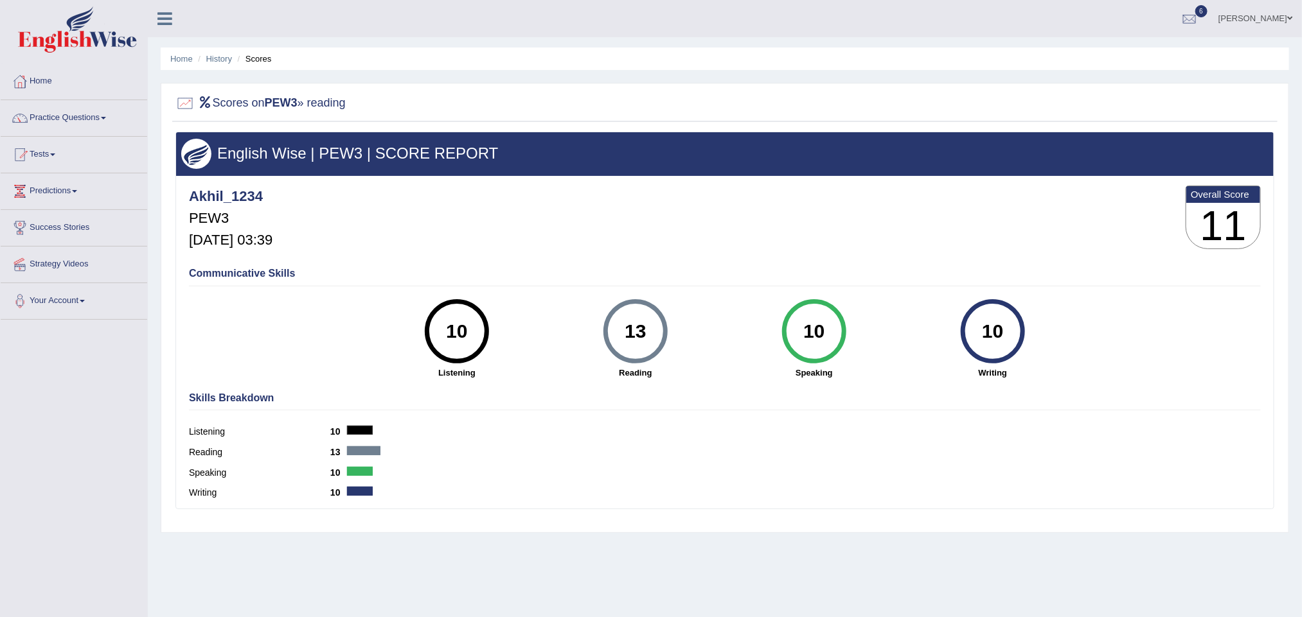
drag, startPoint x: 686, startPoint y: 288, endPoint x: 615, endPoint y: 297, distance: 72.0
click at [615, 294] on div "Communicative Skills 10 Listening 13 Reading 10 Speaking 10 Writing" at bounding box center [725, 321] width 1078 height 121
click at [798, 333] on div "10" at bounding box center [813, 332] width 47 height 54
